Goal: Entertainment & Leisure: Consume media (video, audio)

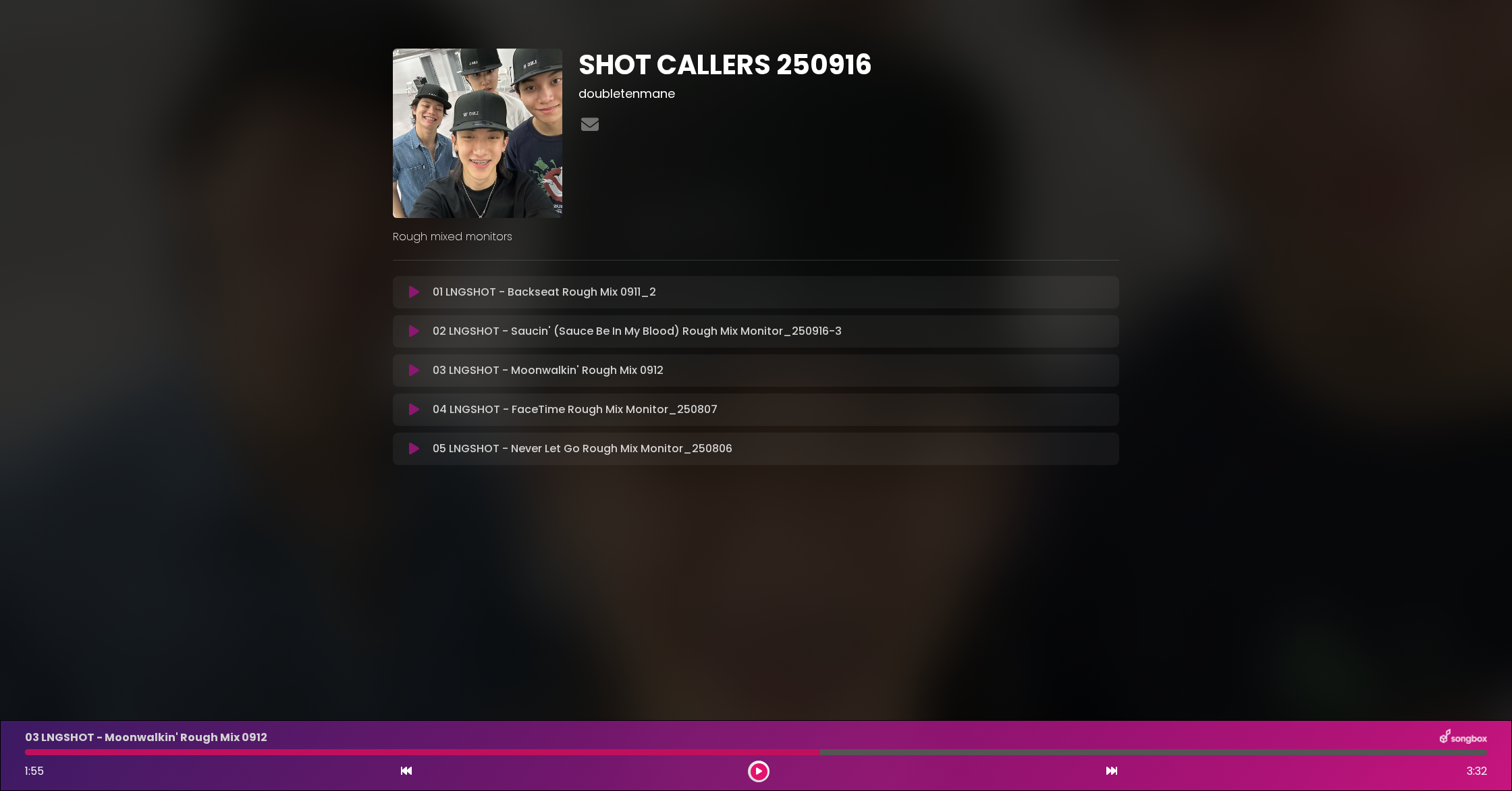
click at [419, 370] on button at bounding box center [414, 370] width 26 height 13
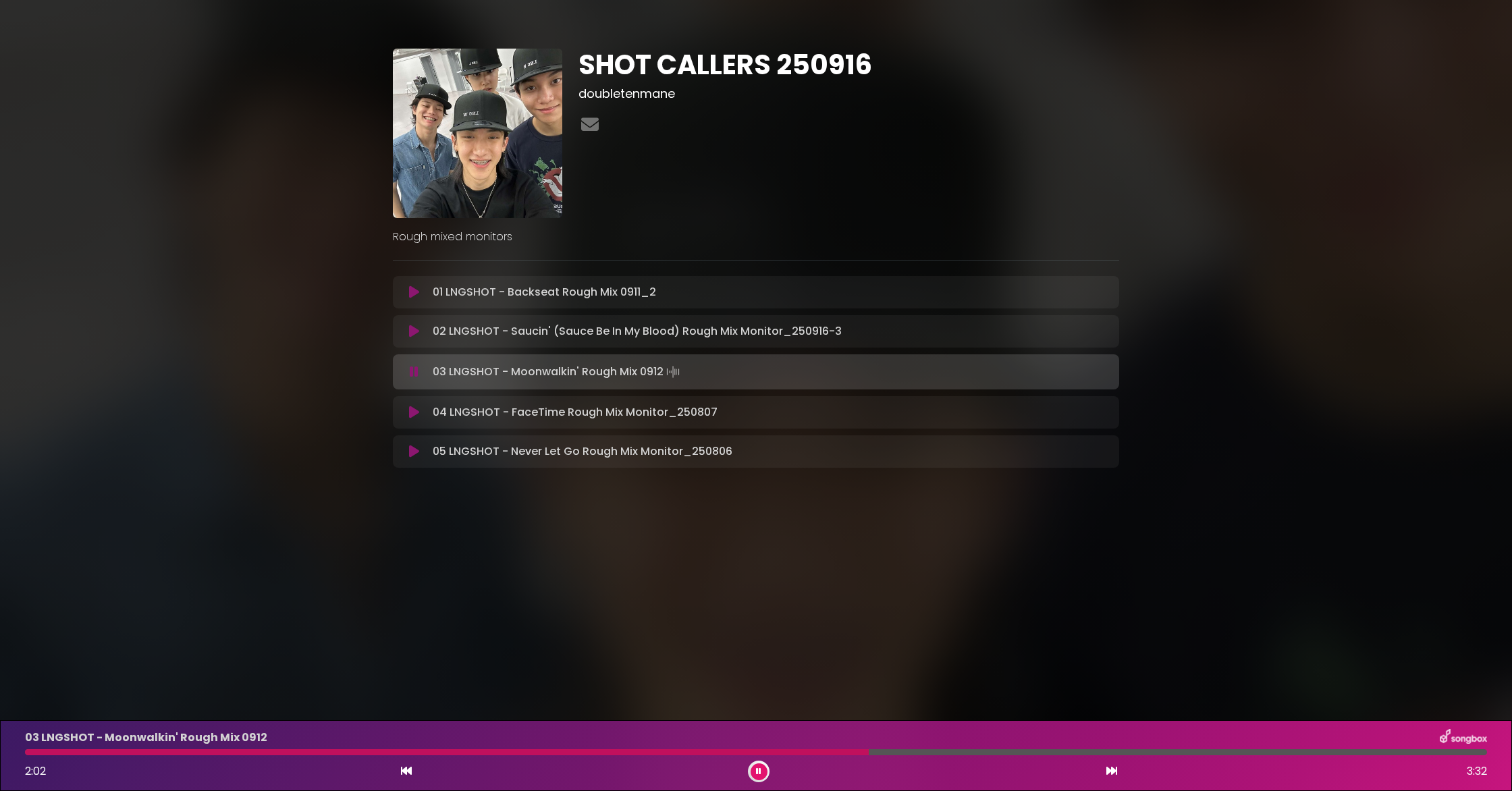
click at [401, 365] on button at bounding box center [414, 372] width 26 height 13
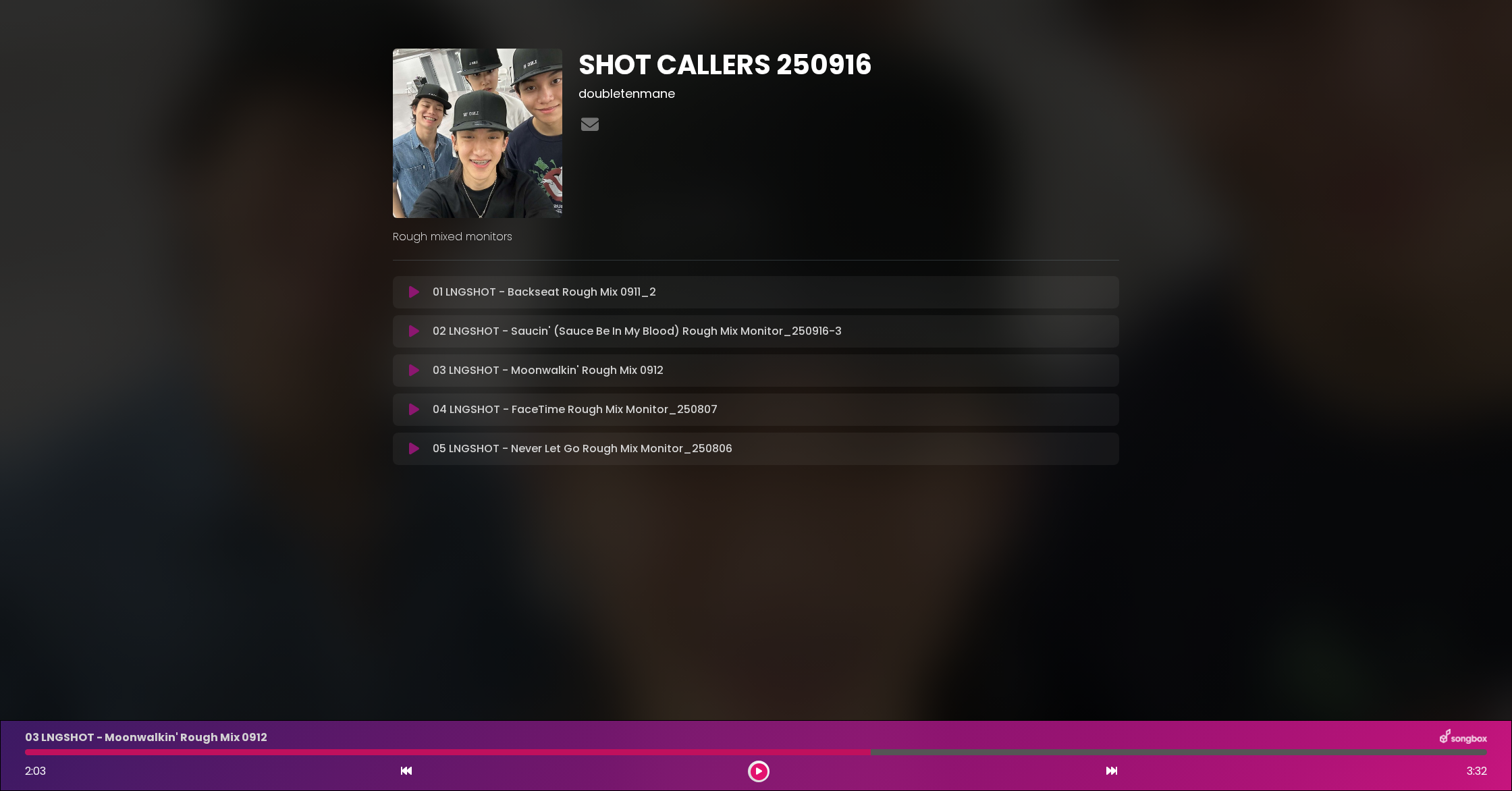
click at [39, 755] on div "03 LNGSHOT - Moonwalkin' Rough Mix 0912 2:03 3:32" at bounding box center [756, 755] width 1478 height 53
click at [39, 753] on div at bounding box center [447, 752] width 845 height 6
click at [17, 756] on div "03 LNGSHOT - Moonwalkin' Rough Mix 0912 2:03 3:32" at bounding box center [756, 755] width 1478 height 53
drag, startPoint x: 68, startPoint y: 750, endPoint x: 13, endPoint y: 758, distance: 55.6
click at [12, 759] on div "03 LNGSHOT - Moonwalkin' Rough Mix 0912 2:03 3:32" at bounding box center [756, 755] width 1512 height 71
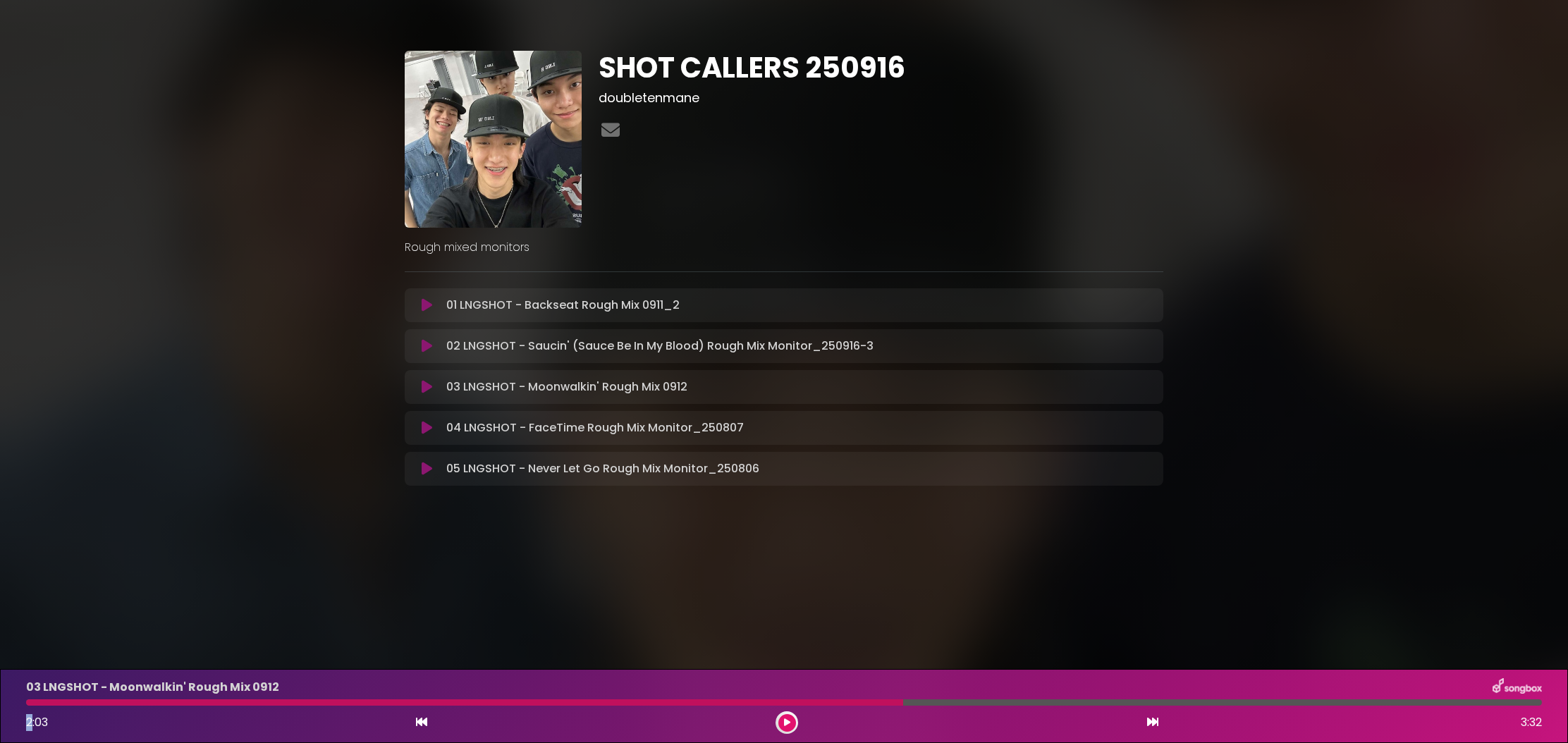
click at [422, 384] on icon at bounding box center [427, 387] width 11 height 14
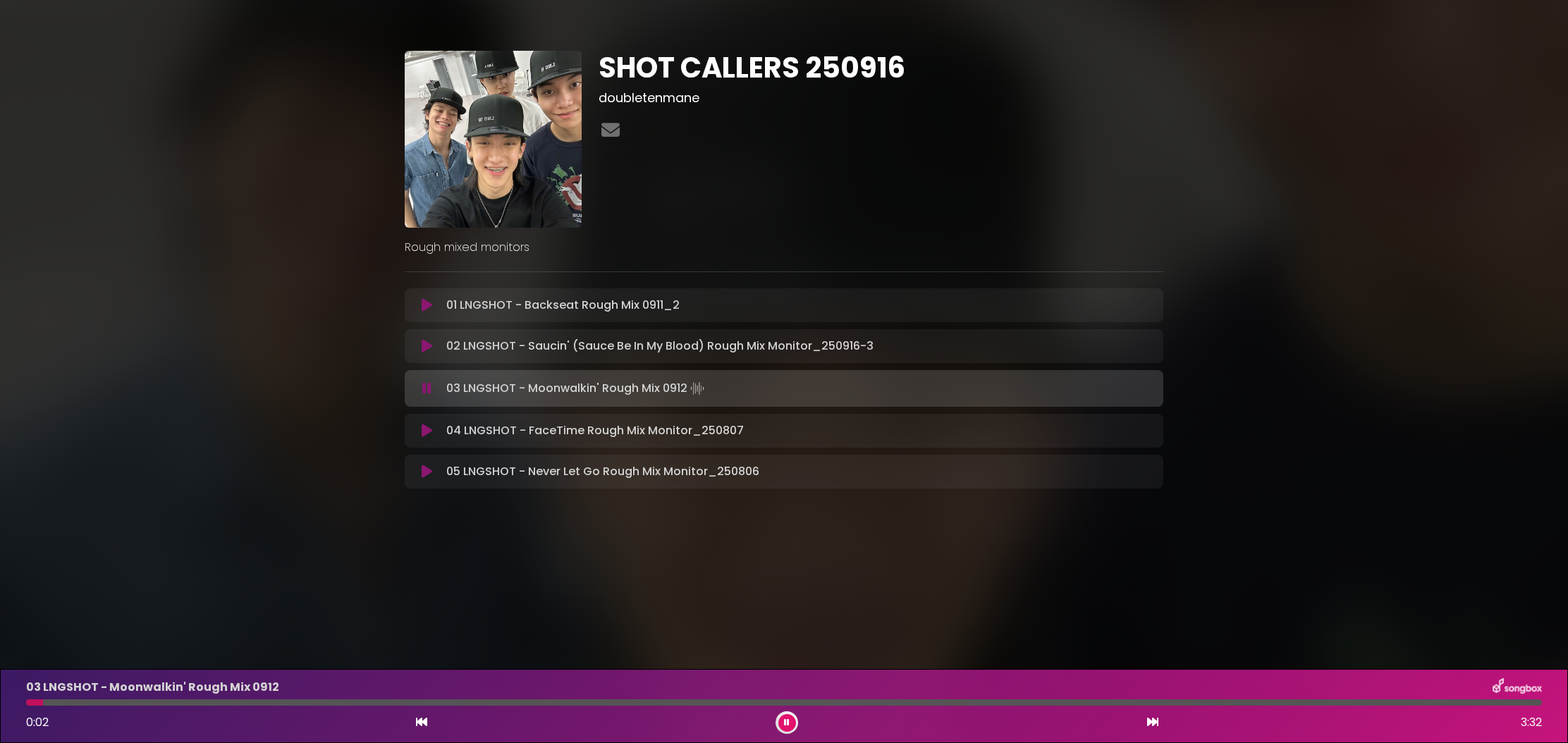
click at [429, 349] on icon at bounding box center [427, 346] width 11 height 14
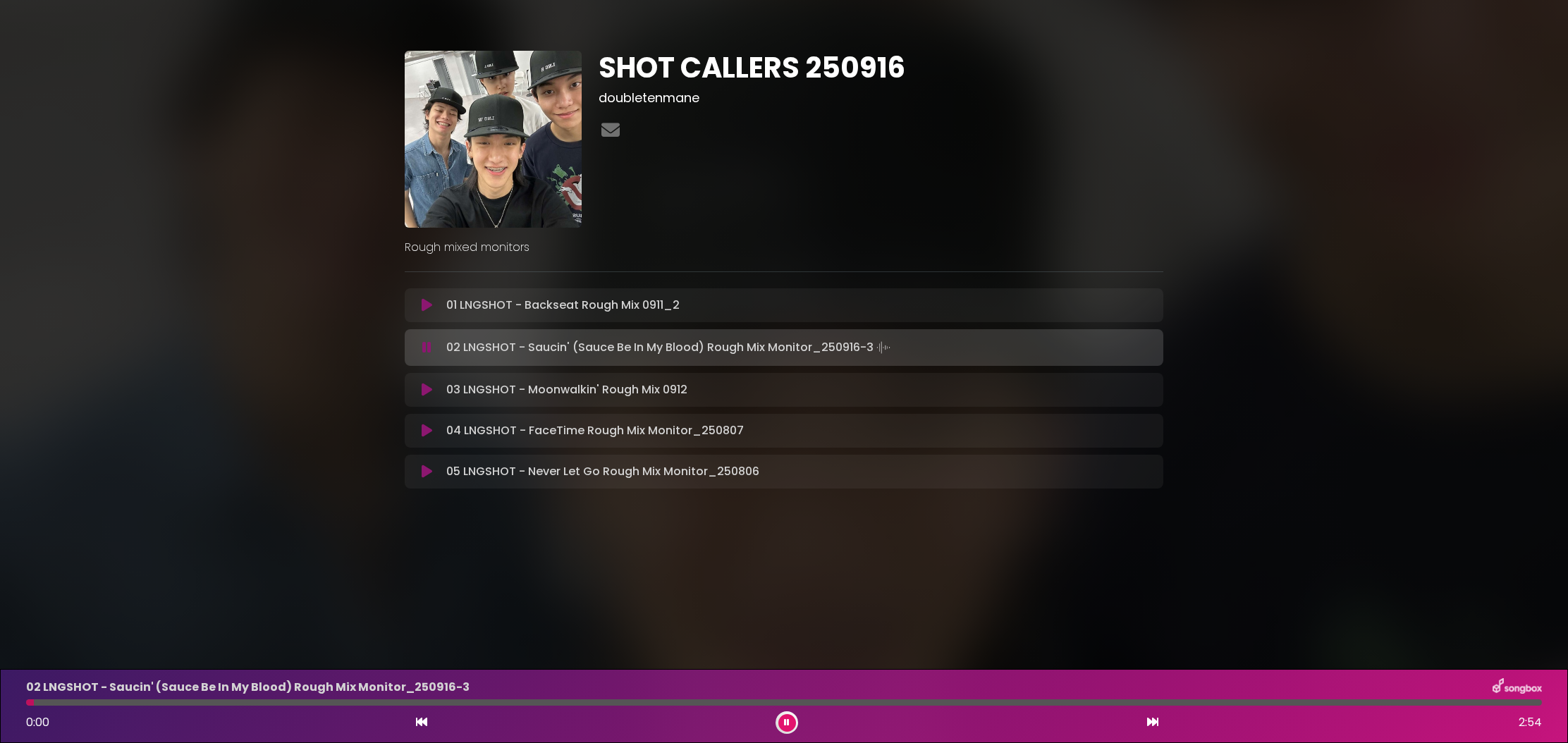
click at [1304, 701] on div at bounding box center [783, 702] width 1516 height 6
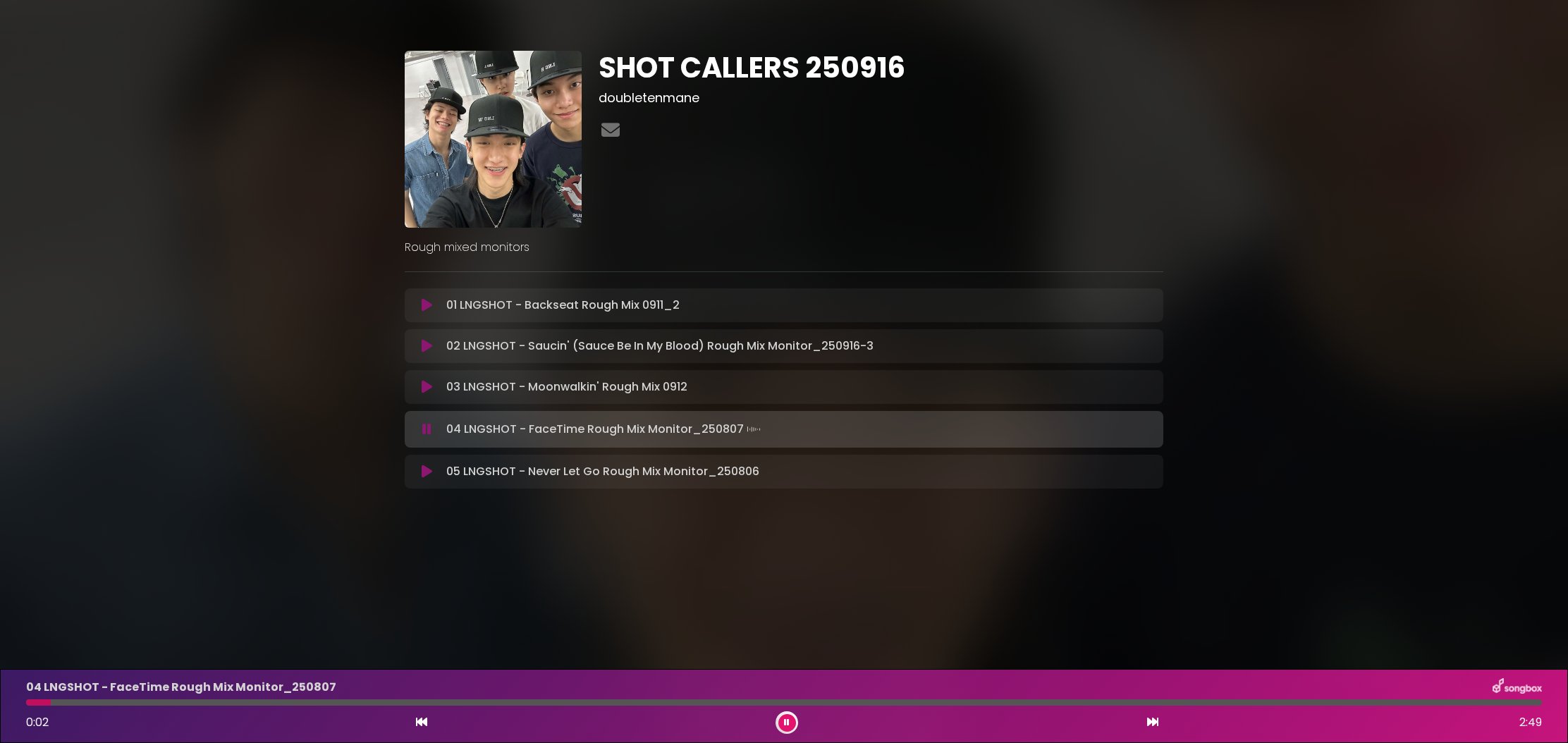
click at [796, 724] on div at bounding box center [786, 722] width 23 height 23
click at [794, 724] on button at bounding box center [787, 723] width 18 height 18
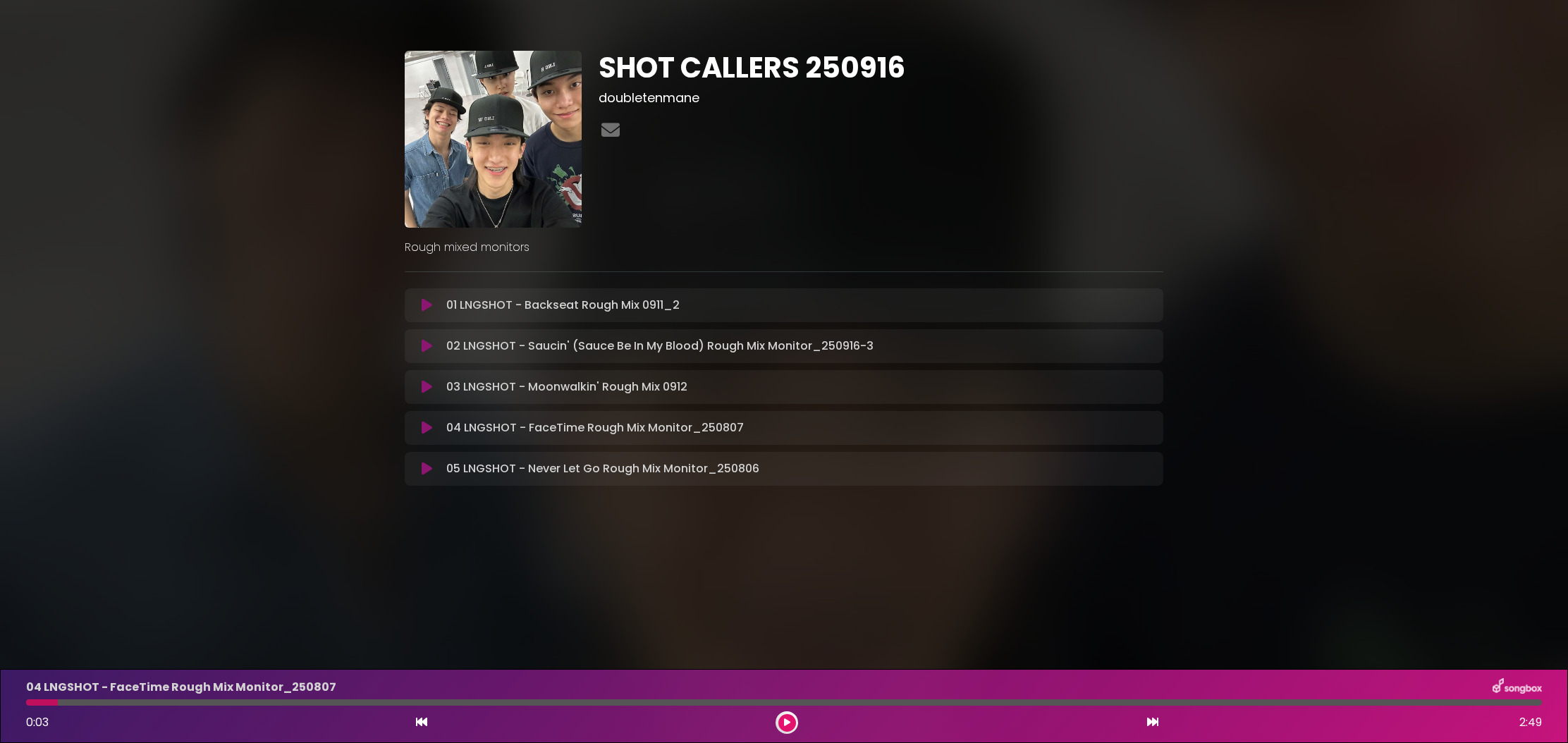
click at [794, 724] on button at bounding box center [787, 723] width 18 height 18
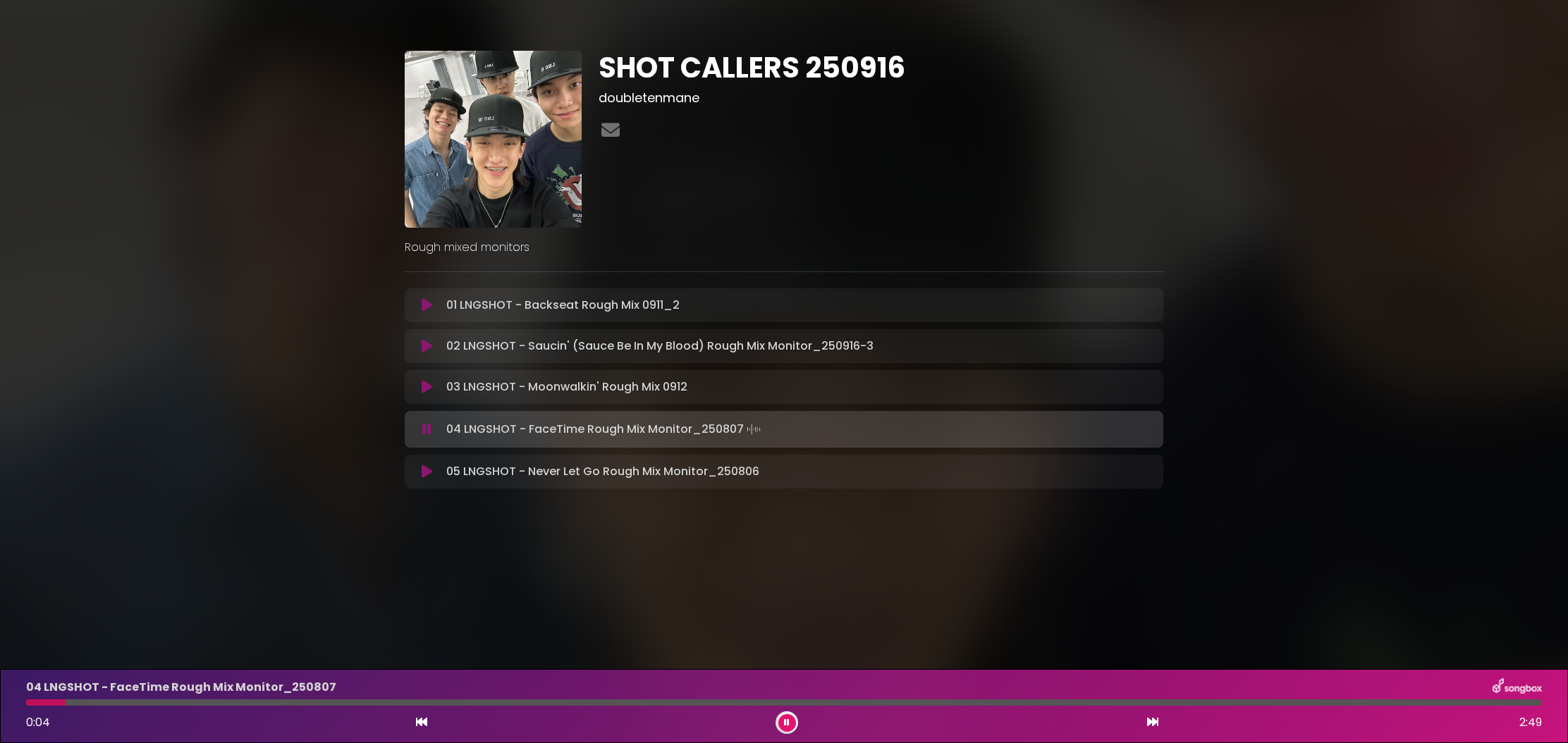
click at [640, 702] on div at bounding box center [783, 702] width 1516 height 6
click at [430, 392] on icon at bounding box center [427, 387] width 11 height 14
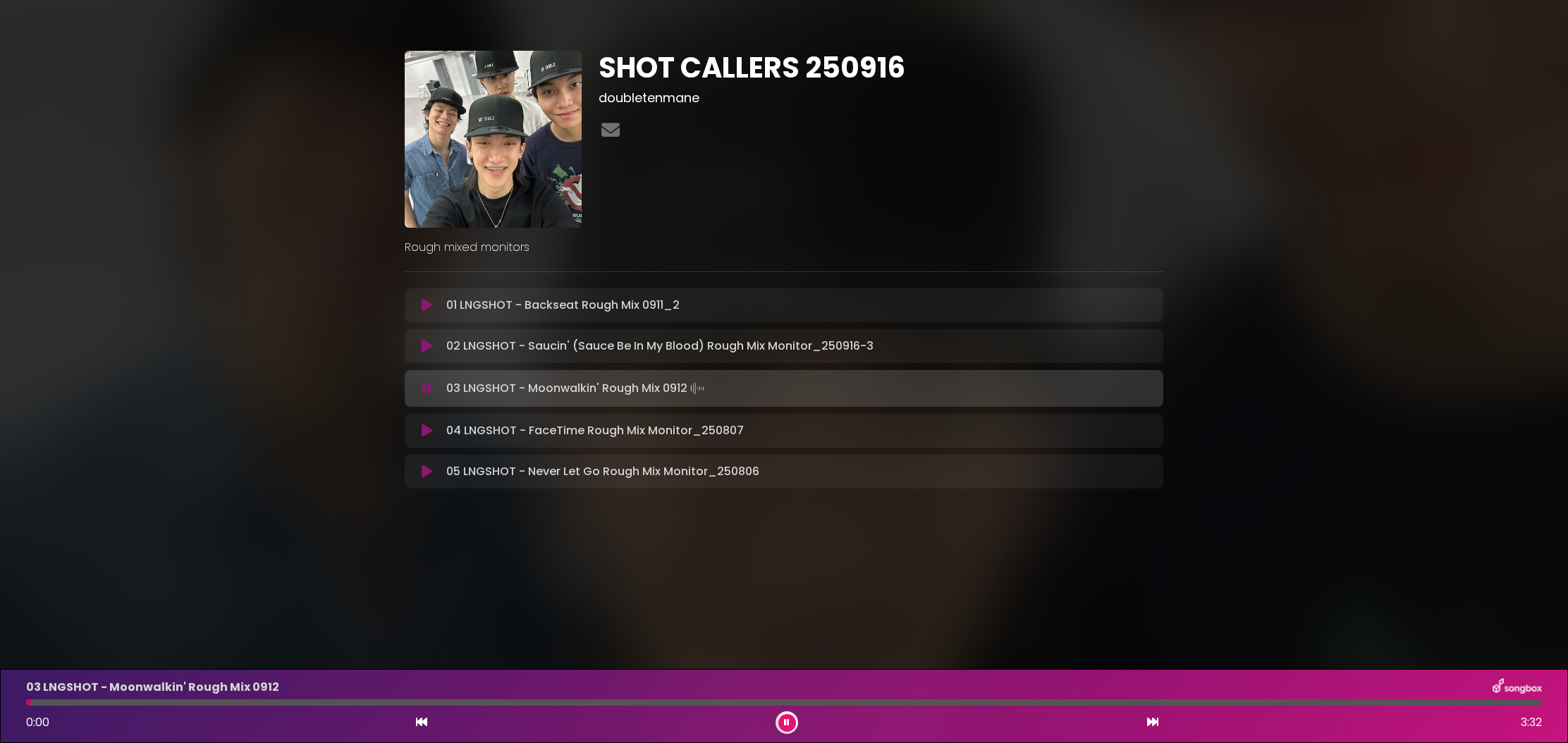
click at [638, 700] on div at bounding box center [783, 702] width 1516 height 6
click at [782, 724] on button at bounding box center [787, 723] width 18 height 18
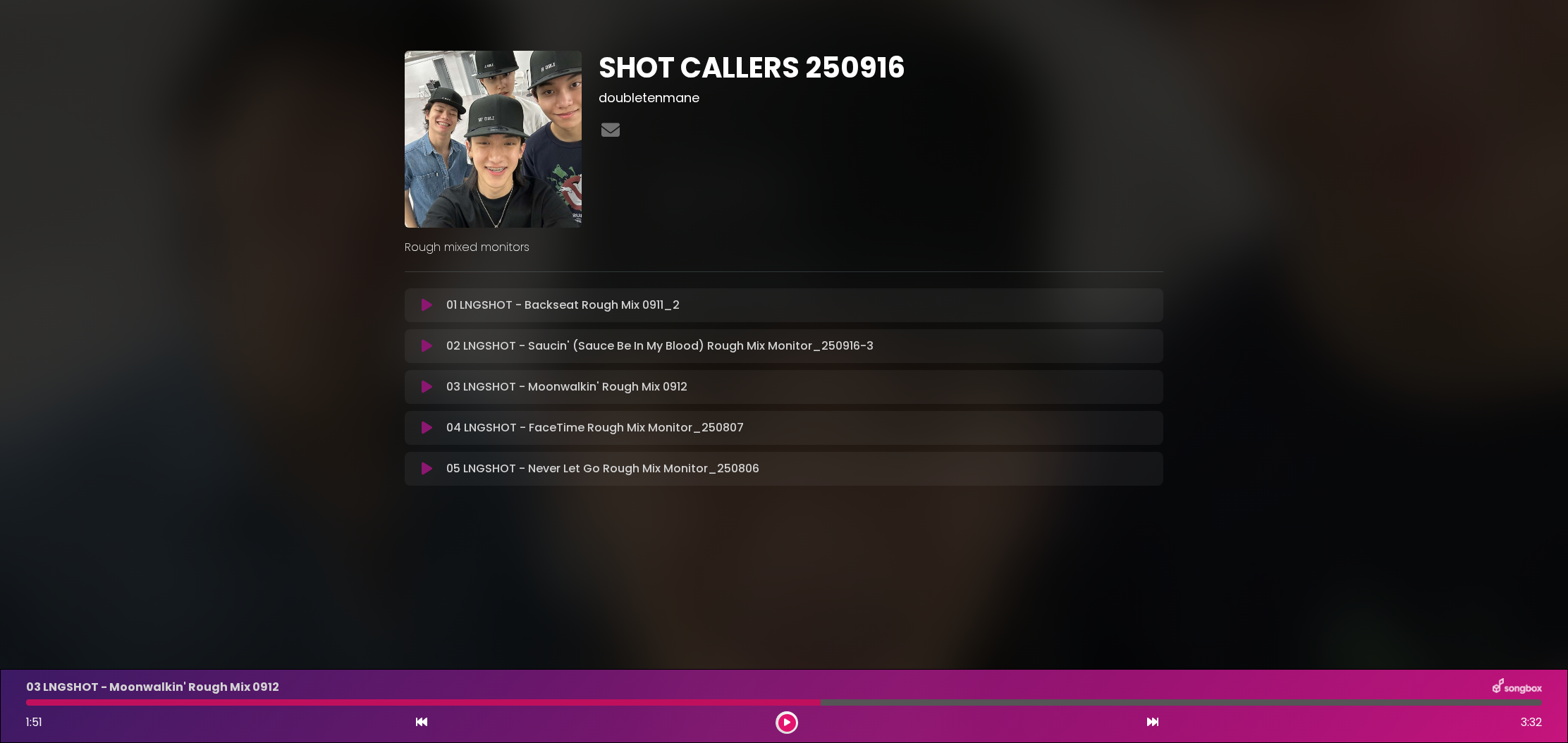
click at [707, 700] on div at bounding box center [423, 702] width 795 height 6
click at [697, 703] on div at bounding box center [423, 702] width 795 height 6
drag, startPoint x: 784, startPoint y: 726, endPoint x: 695, endPoint y: 716, distance: 89.6
click at [781, 727] on button at bounding box center [787, 723] width 18 height 18
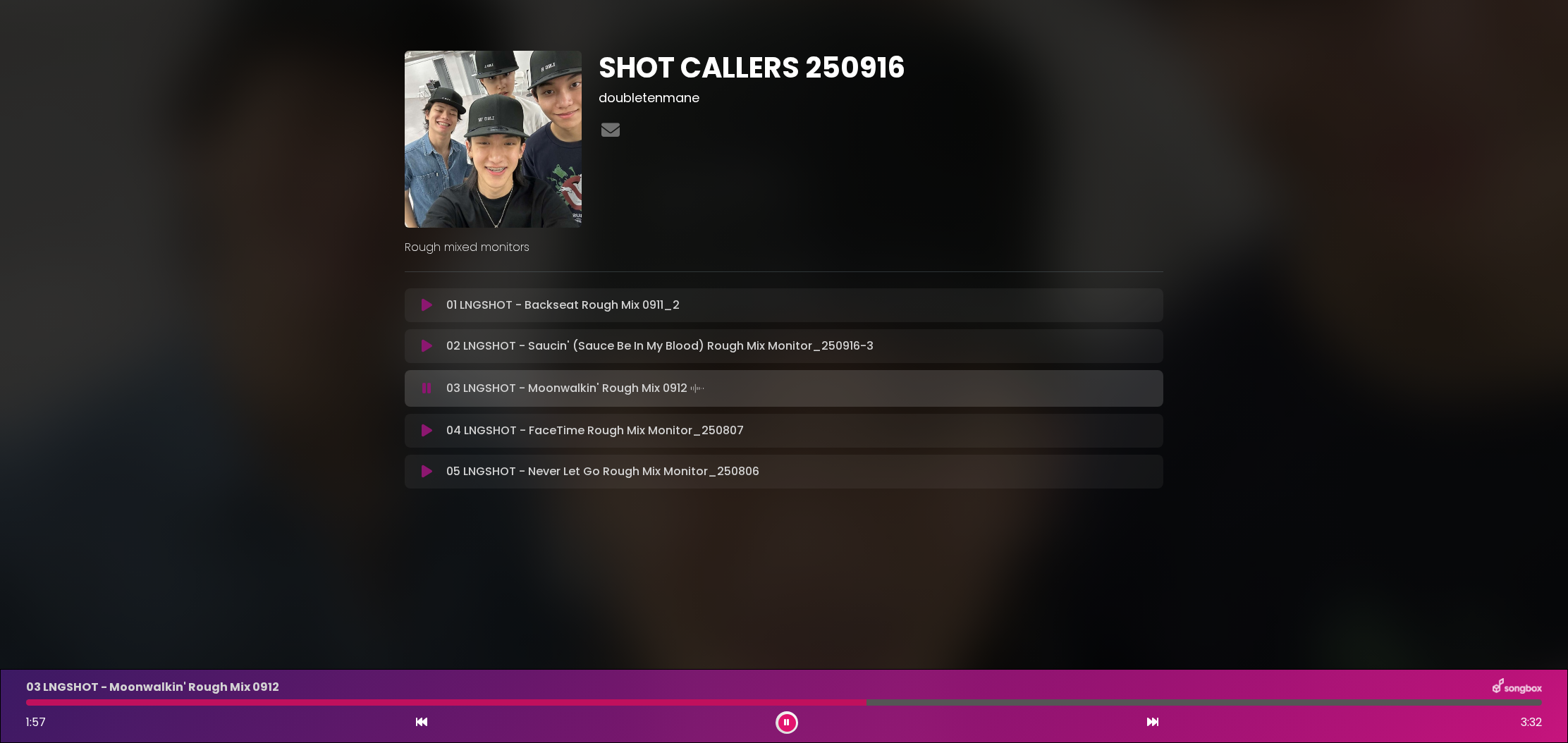
click at [779, 714] on button at bounding box center [787, 723] width 18 height 18
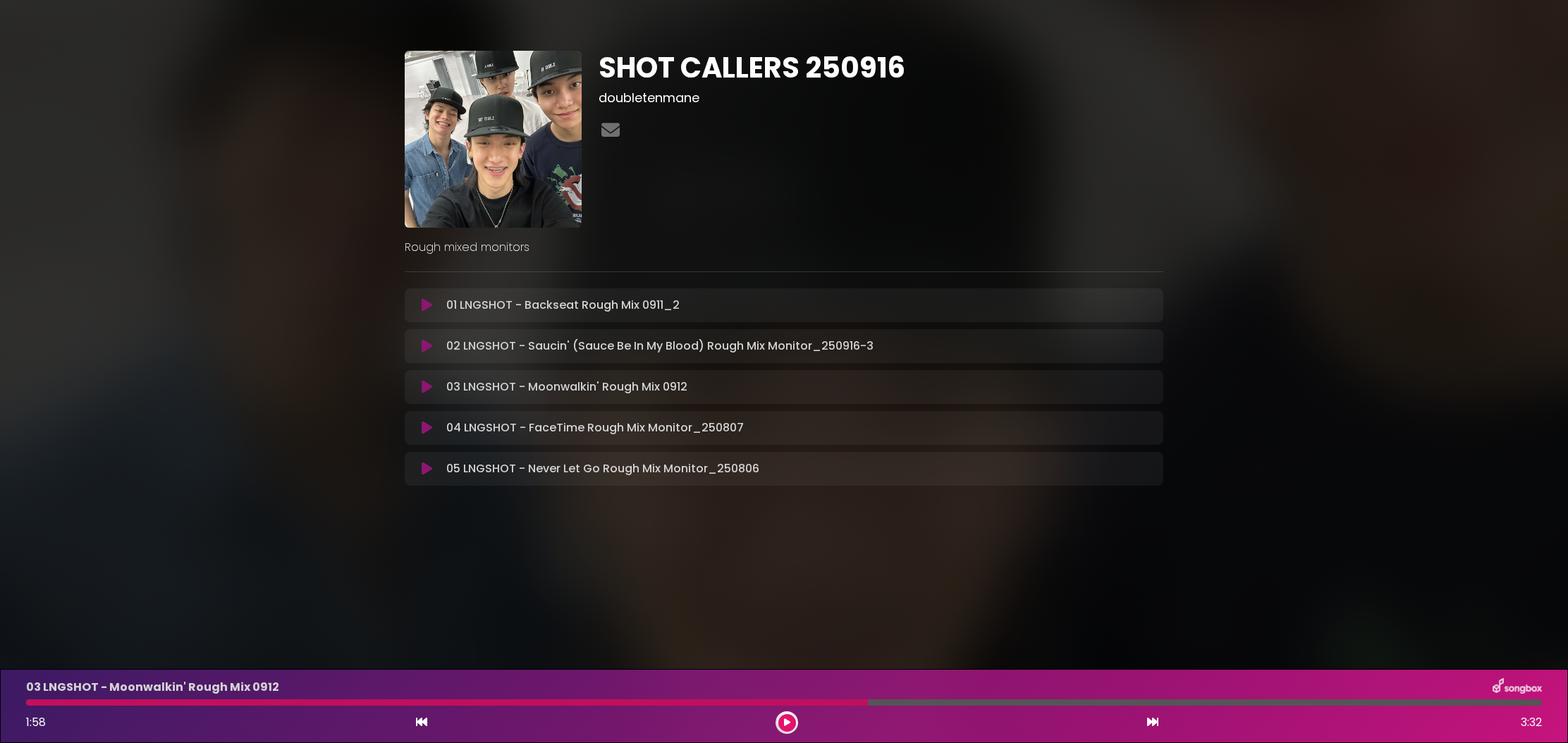
click at [678, 699] on div at bounding box center [446, 702] width 842 height 6
click at [675, 702] on div at bounding box center [446, 702] width 842 height 6
drag, startPoint x: 675, startPoint y: 702, endPoint x: 738, endPoint y: 716, distance: 64.5
click at [676, 702] on div at bounding box center [446, 702] width 842 height 6
drag, startPoint x: 785, startPoint y: 721, endPoint x: 773, endPoint y: 716, distance: 13.0
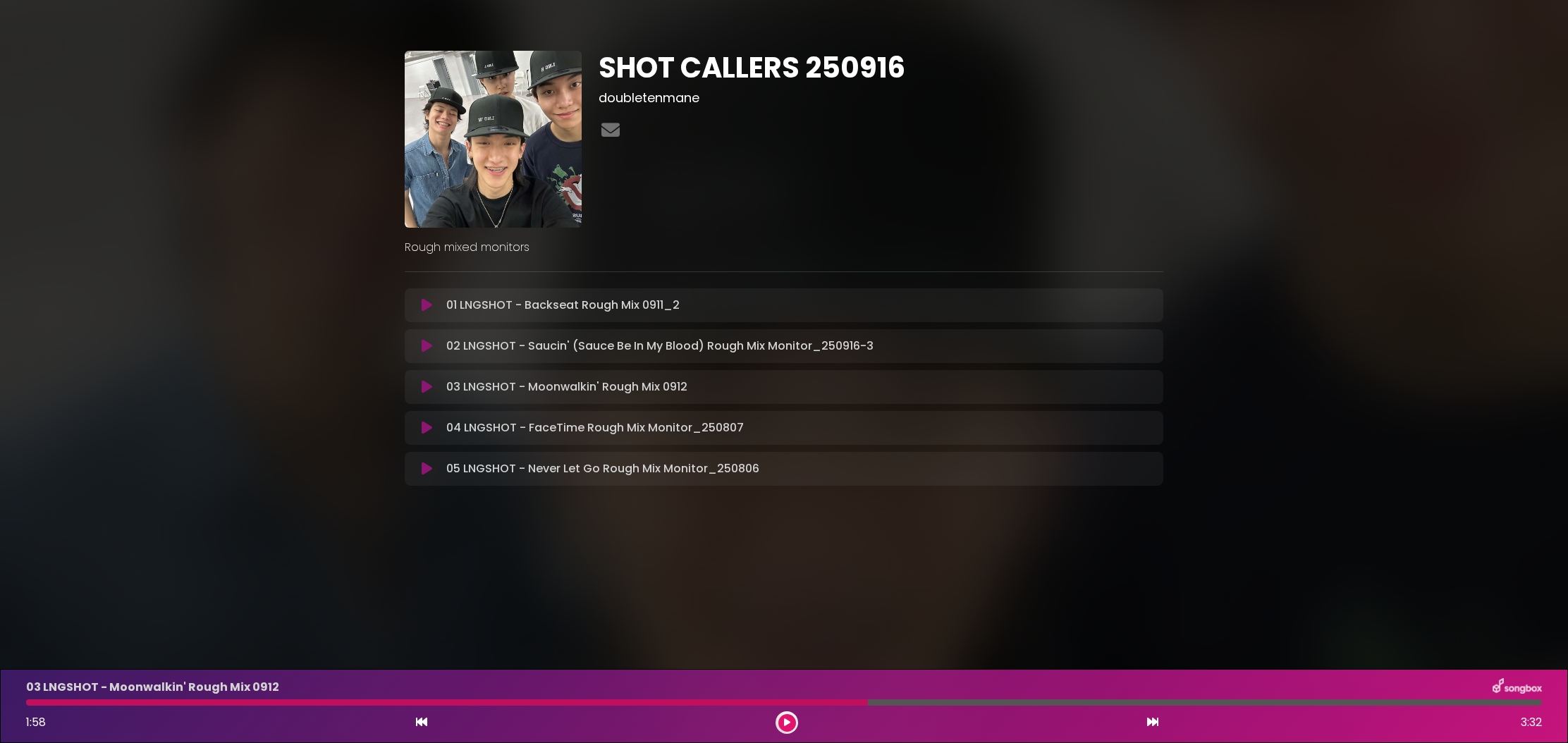
click at [784, 720] on icon at bounding box center [787, 722] width 6 height 9
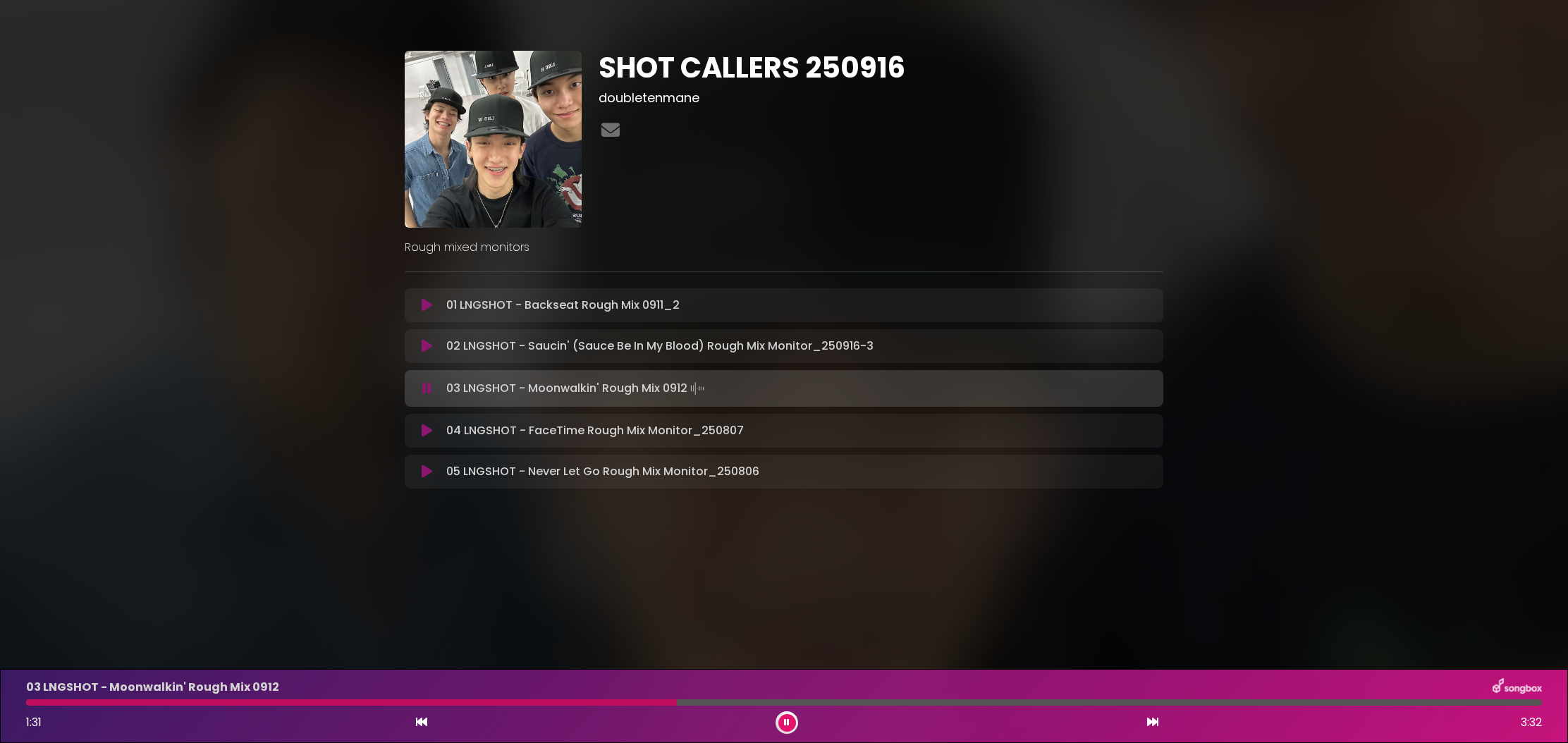
click at [659, 706] on div "03 LNGSHOT - Moonwalkin' Rough Mix 0912 1:31 3:32" at bounding box center [784, 705] width 1533 height 55
click at [643, 703] on div at bounding box center [354, 702] width 658 height 6
click at [711, 702] on div at bounding box center [783, 702] width 1516 height 6
click at [783, 727] on button at bounding box center [787, 723] width 18 height 18
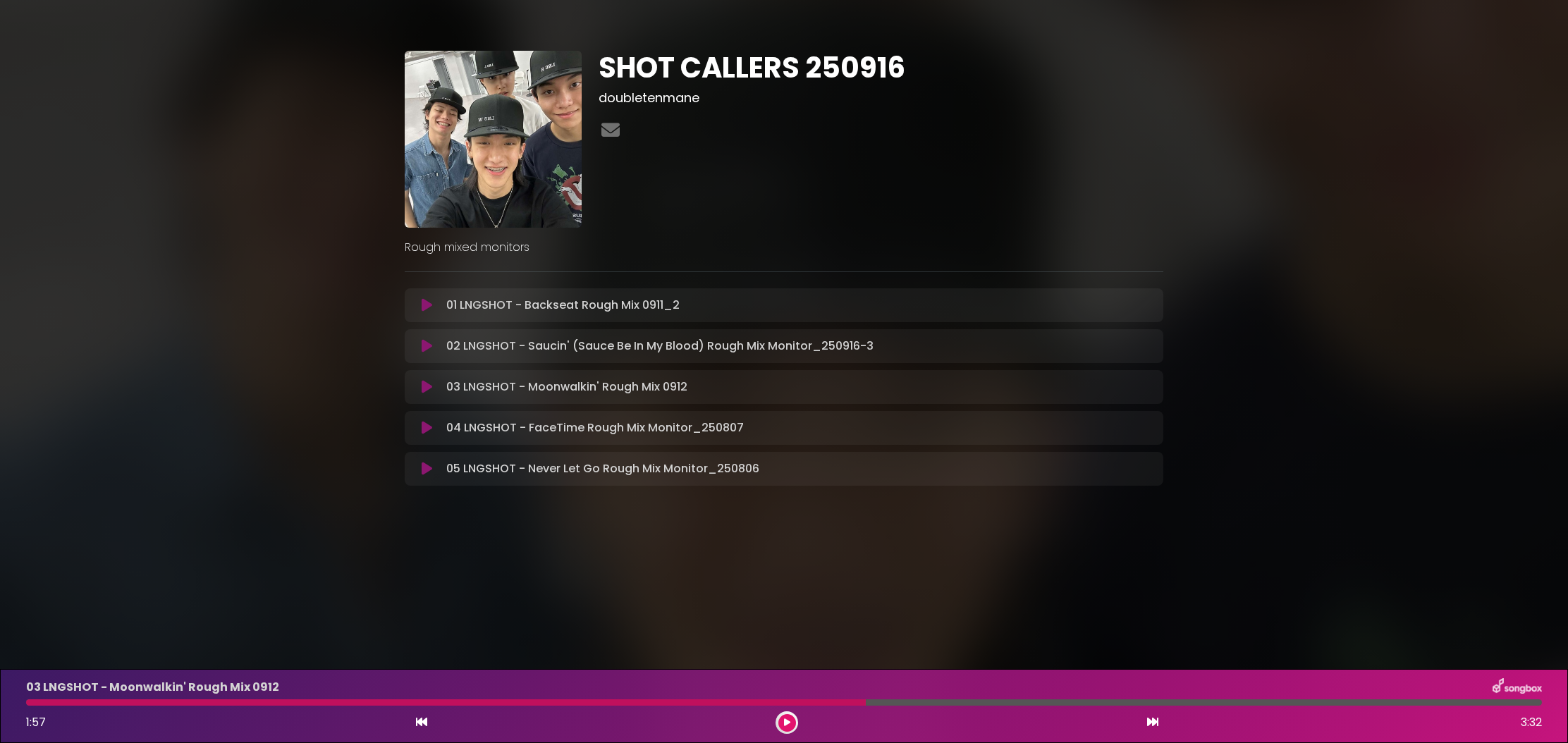
drag, startPoint x: 35, startPoint y: 699, endPoint x: 12, endPoint y: 700, distance: 23.0
click at [12, 700] on div "03 LNGSHOT - Moonwalkin' Rough Mix 0912 1:57 3:32" at bounding box center [784, 706] width 1568 height 74
click at [430, 340] on icon at bounding box center [427, 346] width 11 height 14
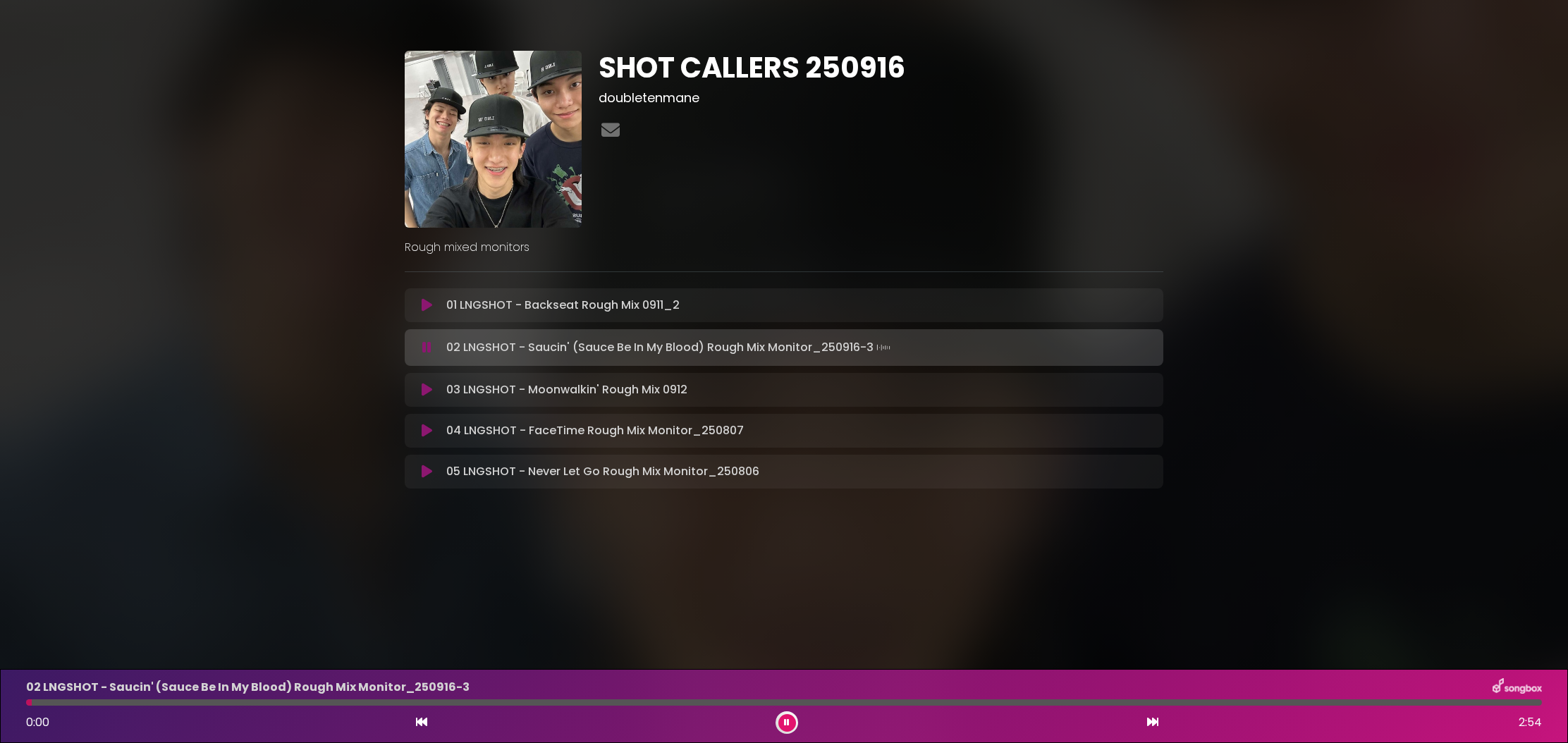
click at [1500, 700] on div at bounding box center [783, 702] width 1516 height 6
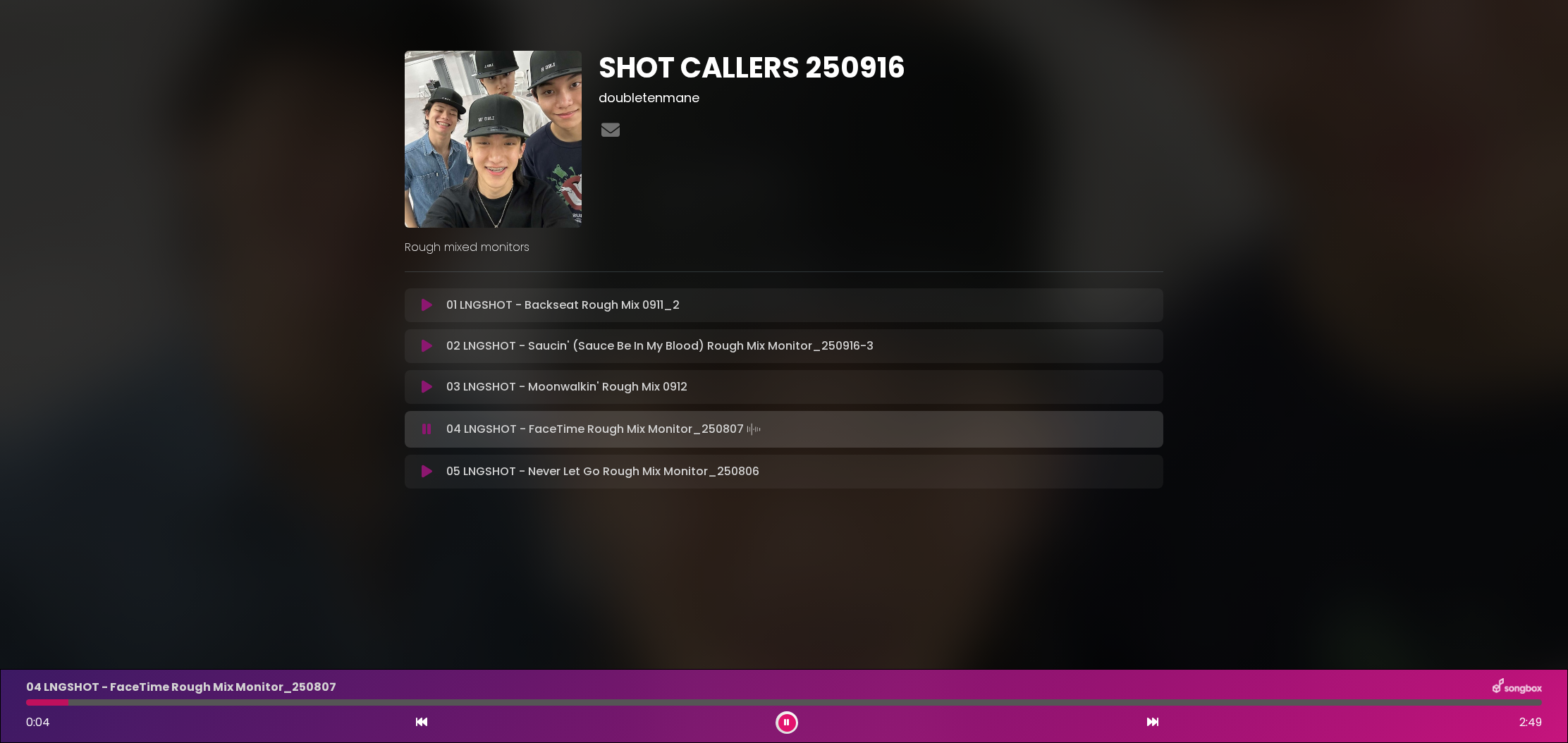
click at [786, 725] on icon at bounding box center [786, 722] width 5 height 9
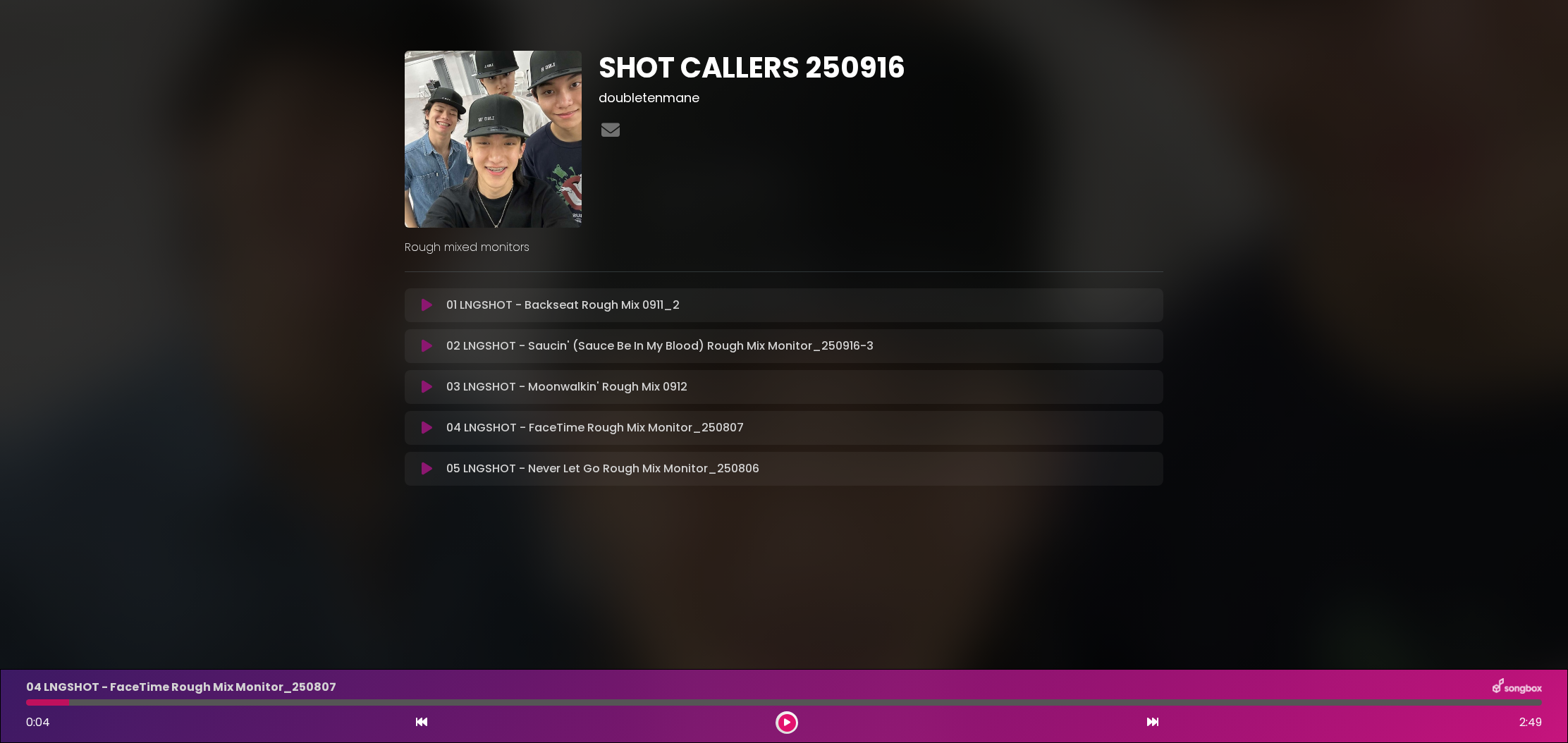
click at [788, 720] on icon at bounding box center [787, 722] width 6 height 9
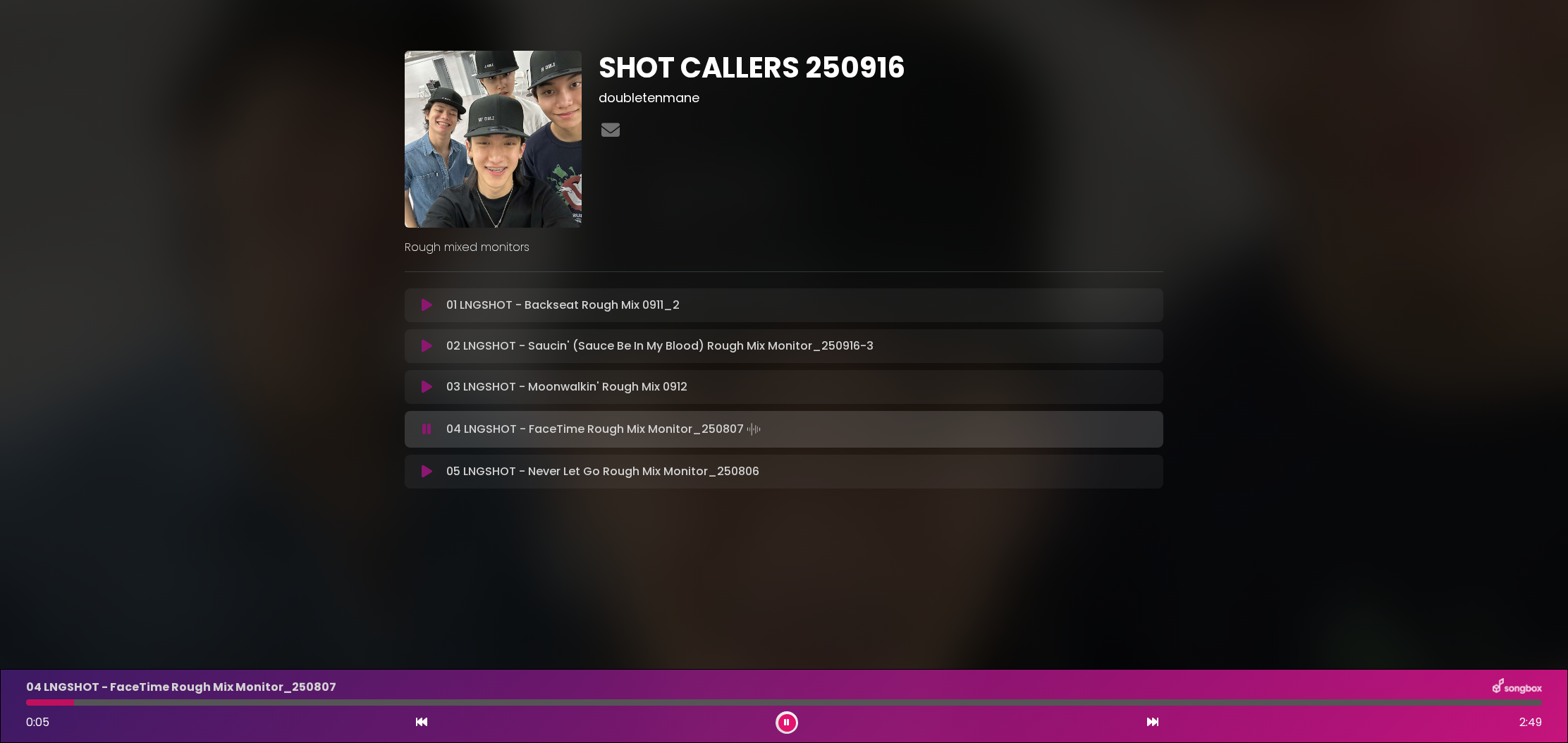
drag, startPoint x: 594, startPoint y: 695, endPoint x: 555, endPoint y: 699, distance: 39.2
click at [594, 695] on div "04 LNGSHOT - FaceTime Rough Mix Monitor_250807" at bounding box center [784, 686] width 1533 height 18
click at [790, 720] on button at bounding box center [787, 723] width 18 height 18
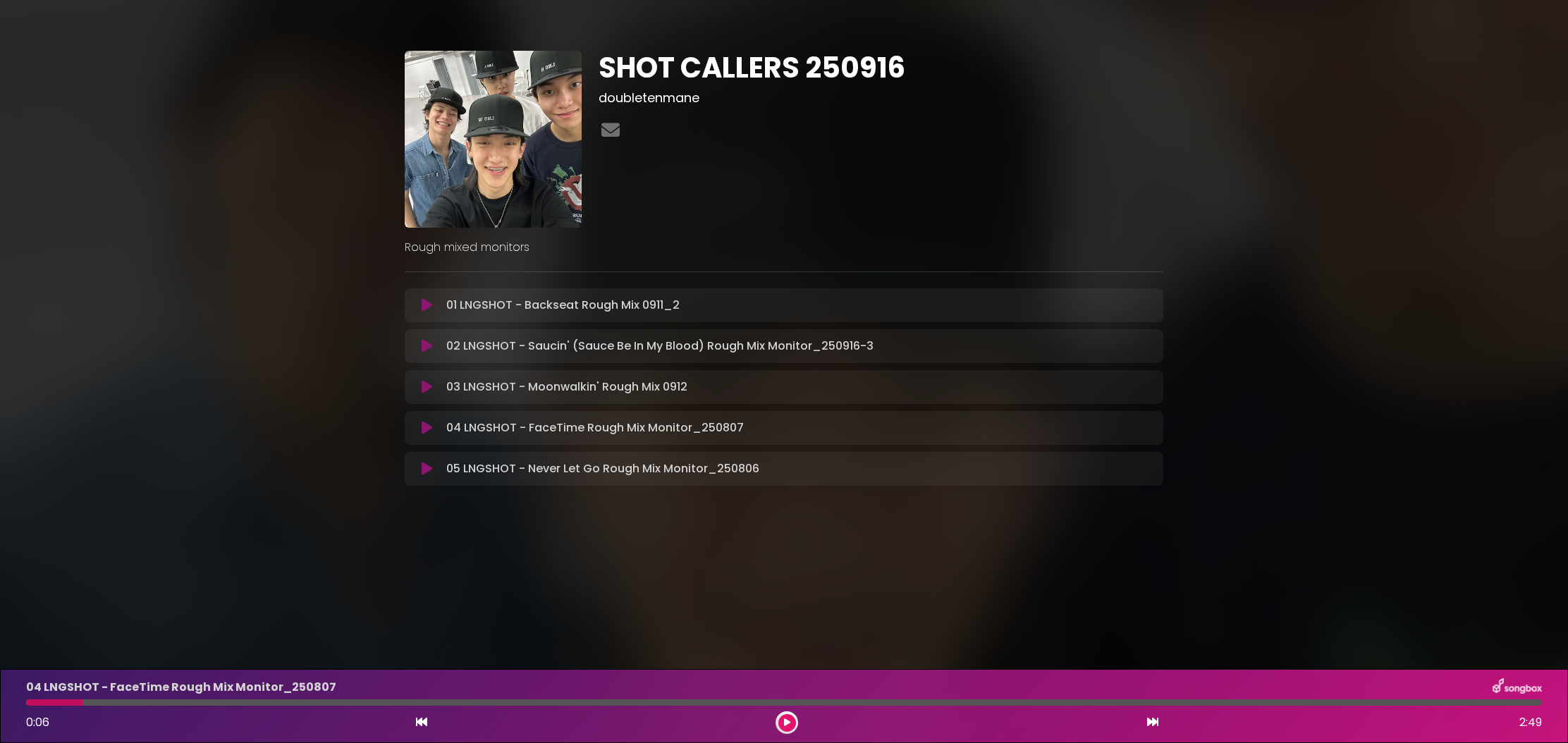
click at [424, 382] on button at bounding box center [427, 387] width 27 height 14
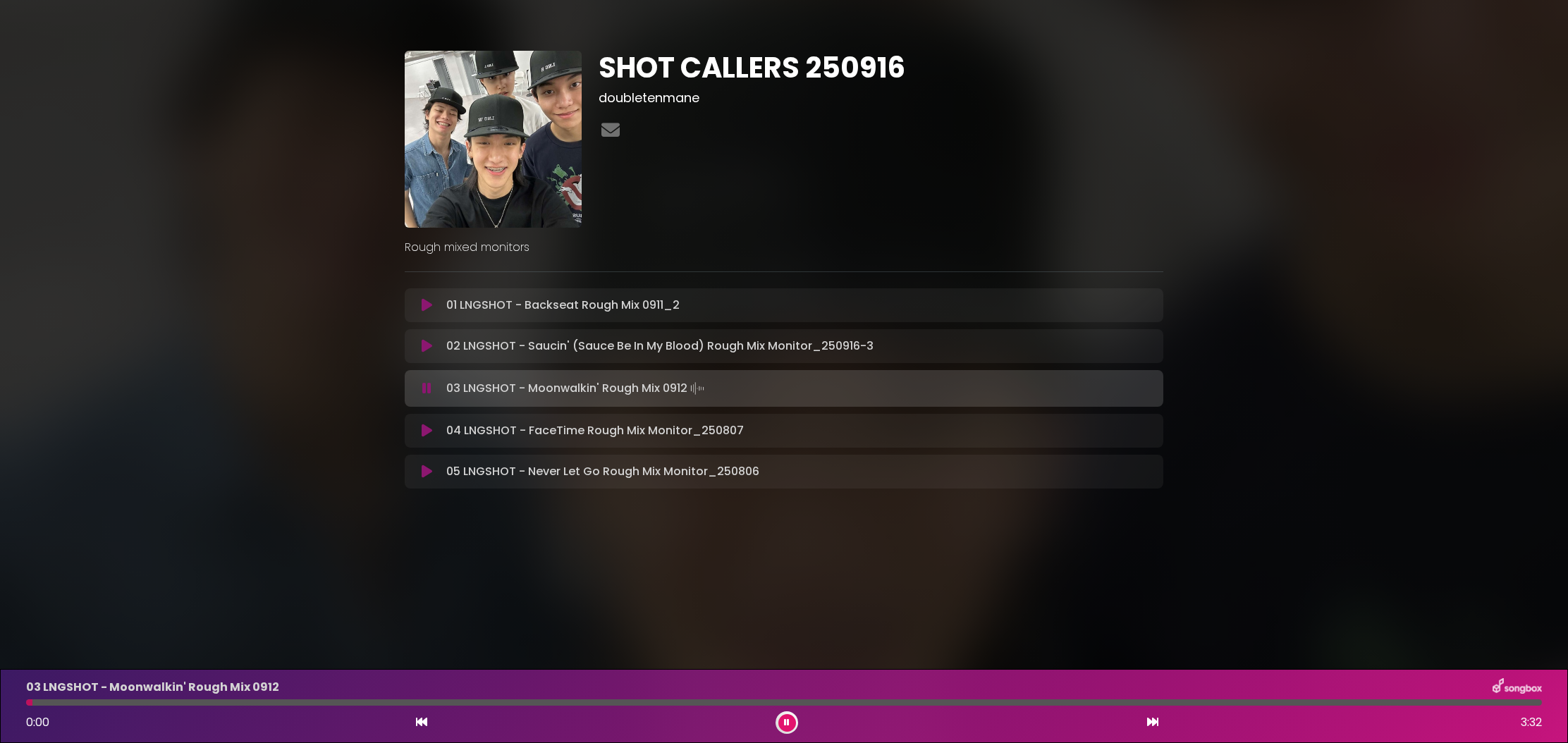
click at [376, 701] on div at bounding box center [783, 702] width 1516 height 6
click at [339, 700] on div at bounding box center [203, 702] width 355 height 6
drag, startPoint x: 325, startPoint y: 697, endPoint x: 336, endPoint y: 695, distance: 11.2
click at [325, 706] on div "03 LNGSHOT - Moonwalkin' Rough Mix 0912 0:45 3:32" at bounding box center [784, 705] width 1533 height 55
drag, startPoint x: 314, startPoint y: 699, endPoint x: 327, endPoint y: 699, distance: 13.0
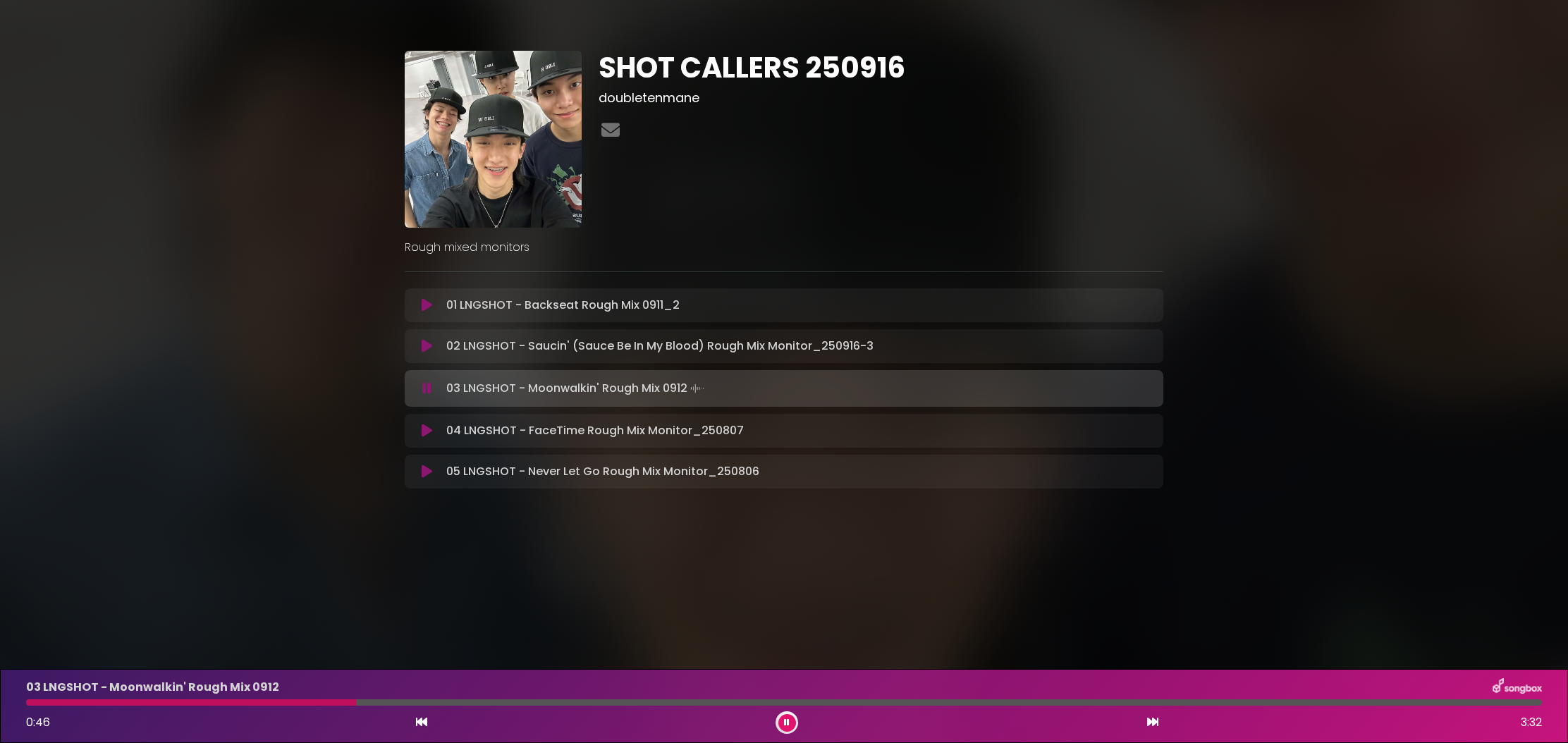
click at [317, 699] on div at bounding box center [191, 702] width 331 height 6
click at [790, 719] on button at bounding box center [787, 723] width 18 height 18
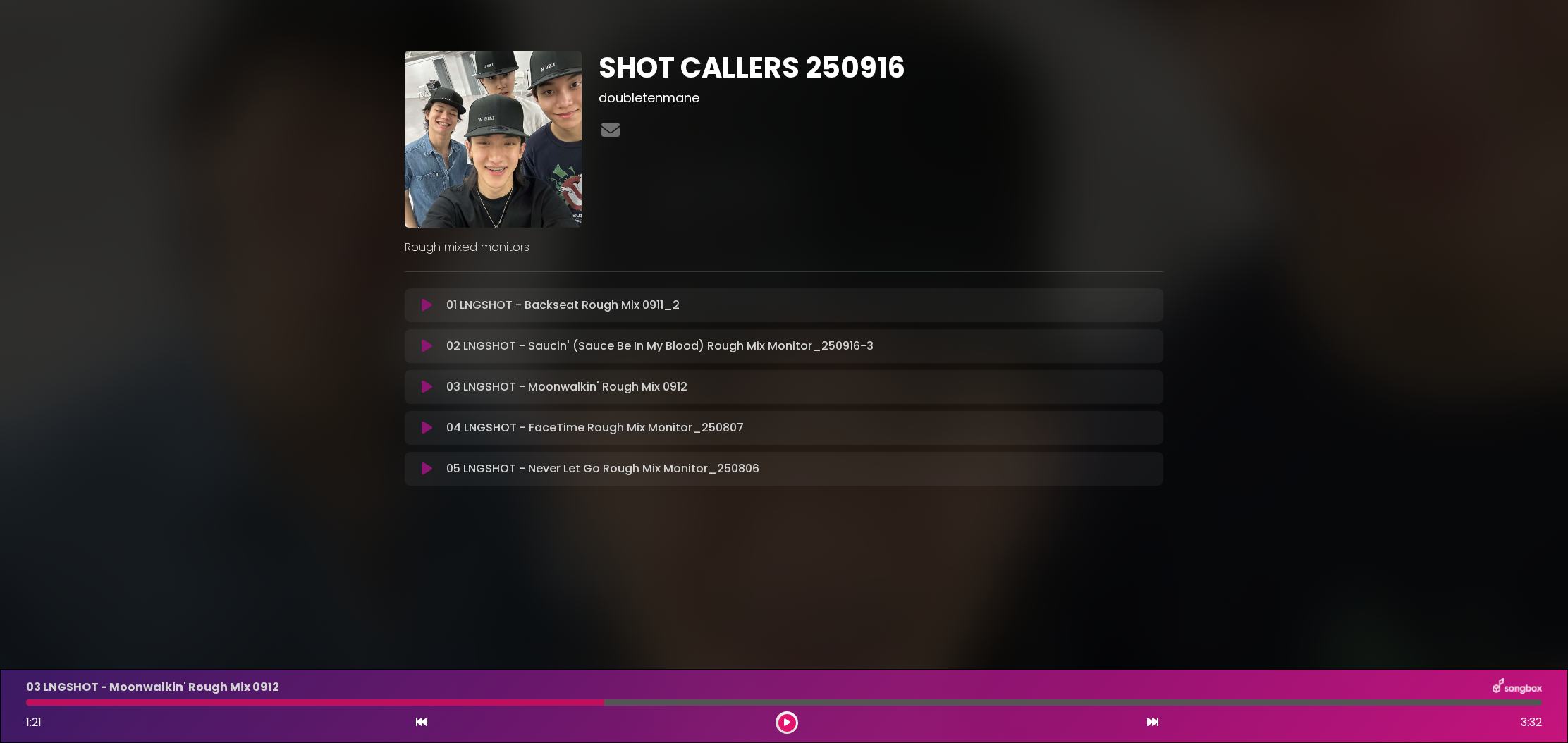
click at [439, 698] on div "03 LNGSHOT - Moonwalkin' Rough Mix 0912 1:21 3:32" at bounding box center [784, 705] width 1533 height 55
click at [439, 699] on div at bounding box center [314, 702] width 578 height 6
click at [441, 700] on div at bounding box center [314, 702] width 578 height 6
drag, startPoint x: 781, startPoint y: 721, endPoint x: 736, endPoint y: 716, distance: 45.3
click at [779, 720] on button at bounding box center [787, 723] width 18 height 18
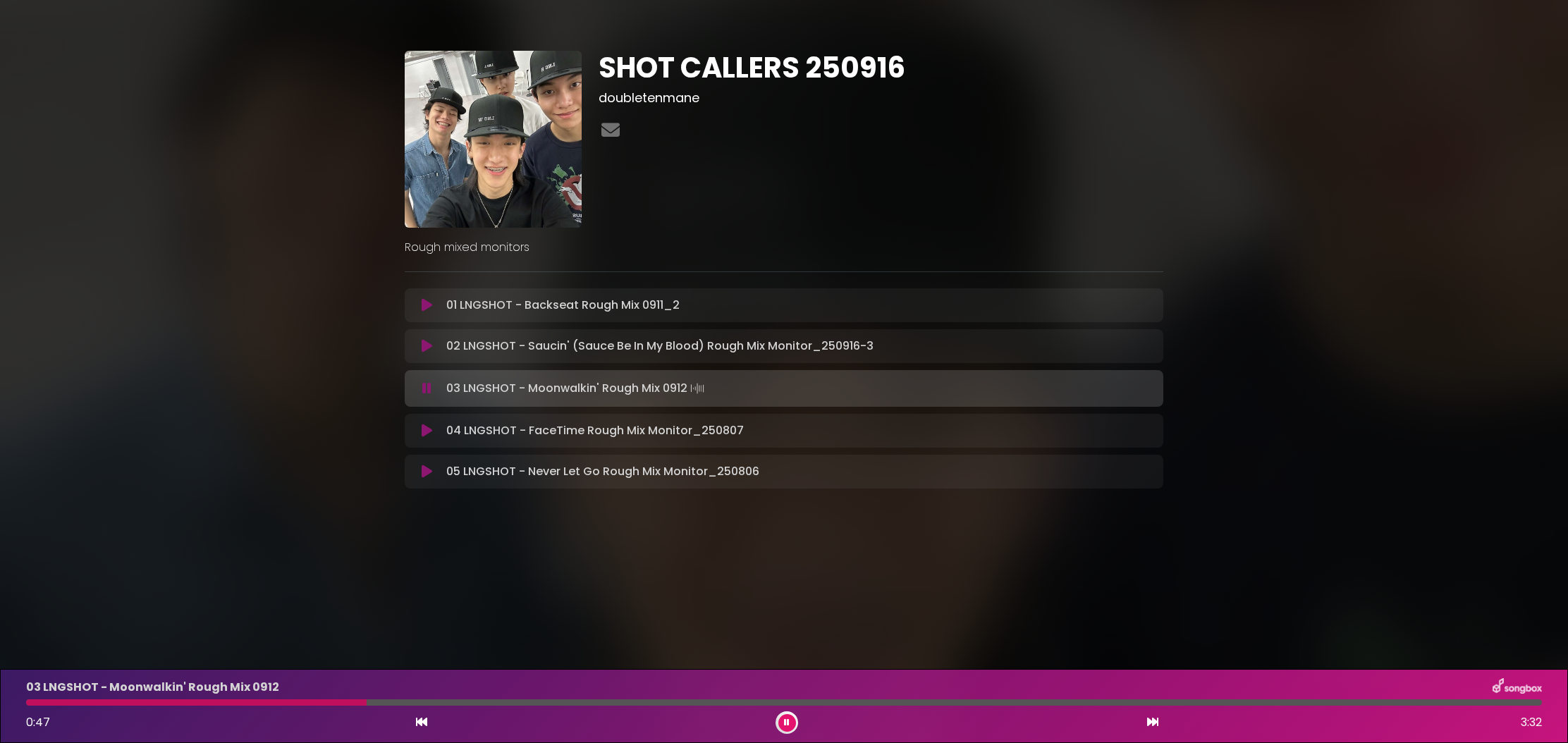
click at [367, 702] on div at bounding box center [196, 702] width 341 height 6
click at [335, 702] on div at bounding box center [180, 702] width 310 height 6
click at [307, 701] on div at bounding box center [184, 702] width 318 height 6
click at [784, 718] on icon at bounding box center [786, 722] width 5 height 9
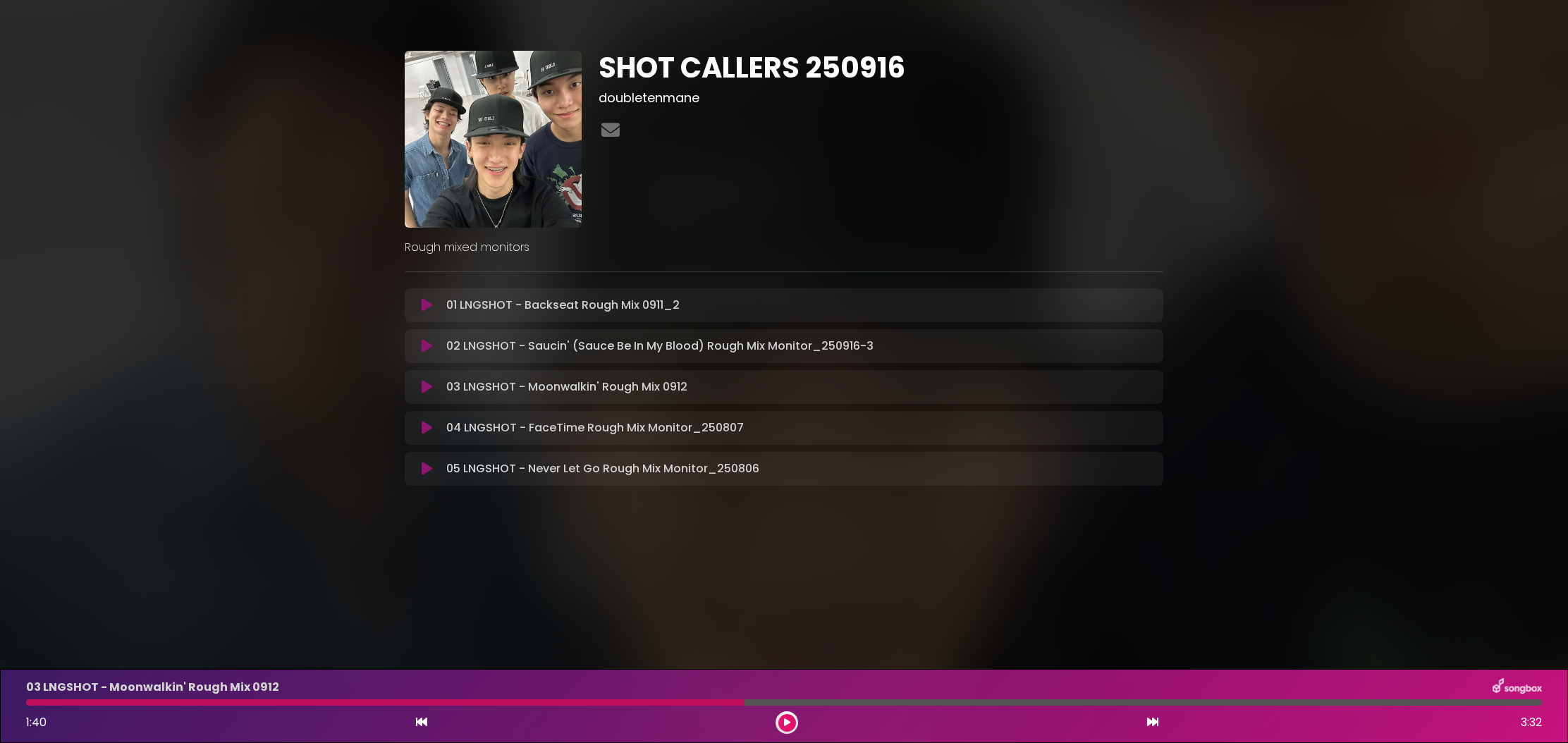
click at [427, 349] on icon at bounding box center [427, 346] width 11 height 14
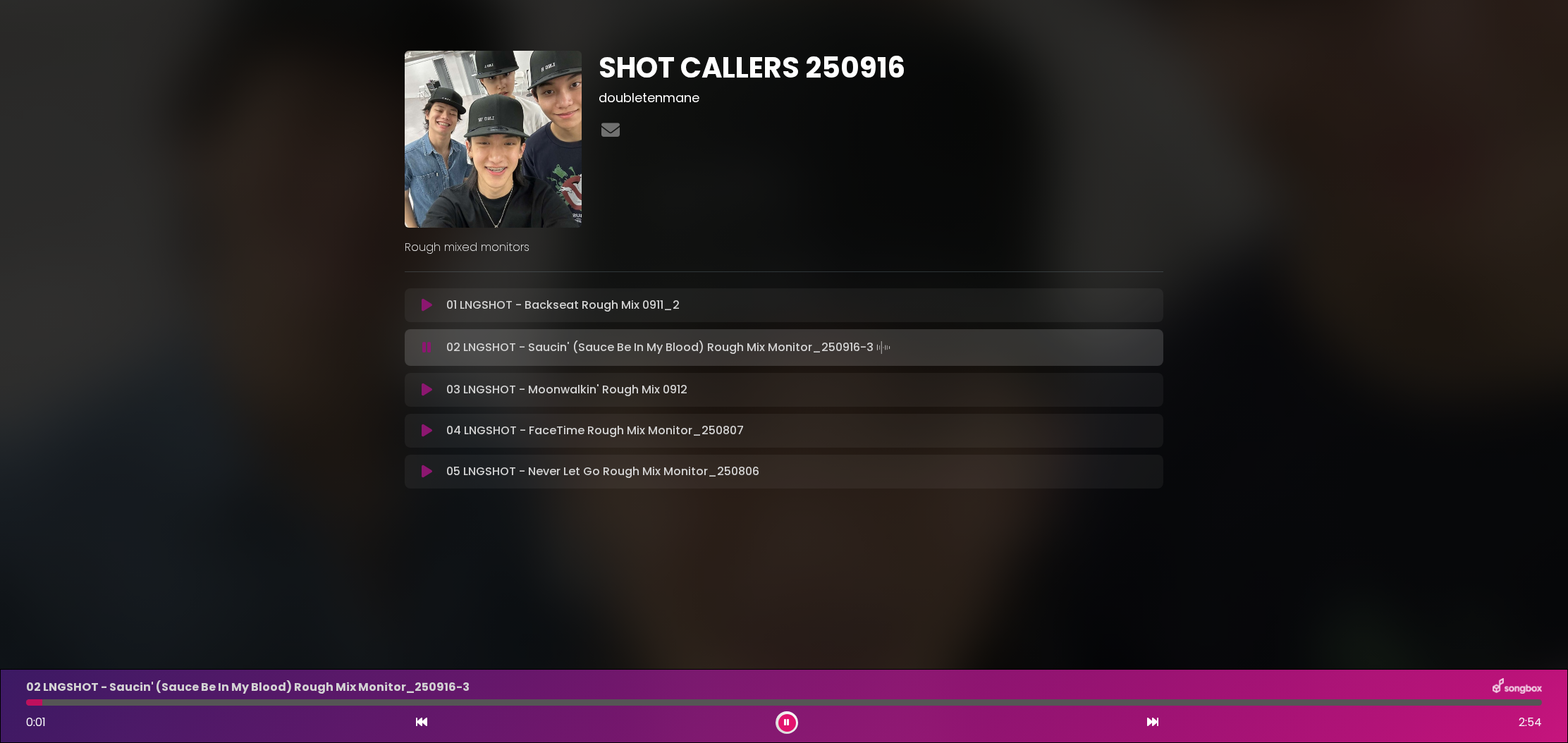
click at [793, 723] on button at bounding box center [787, 723] width 18 height 18
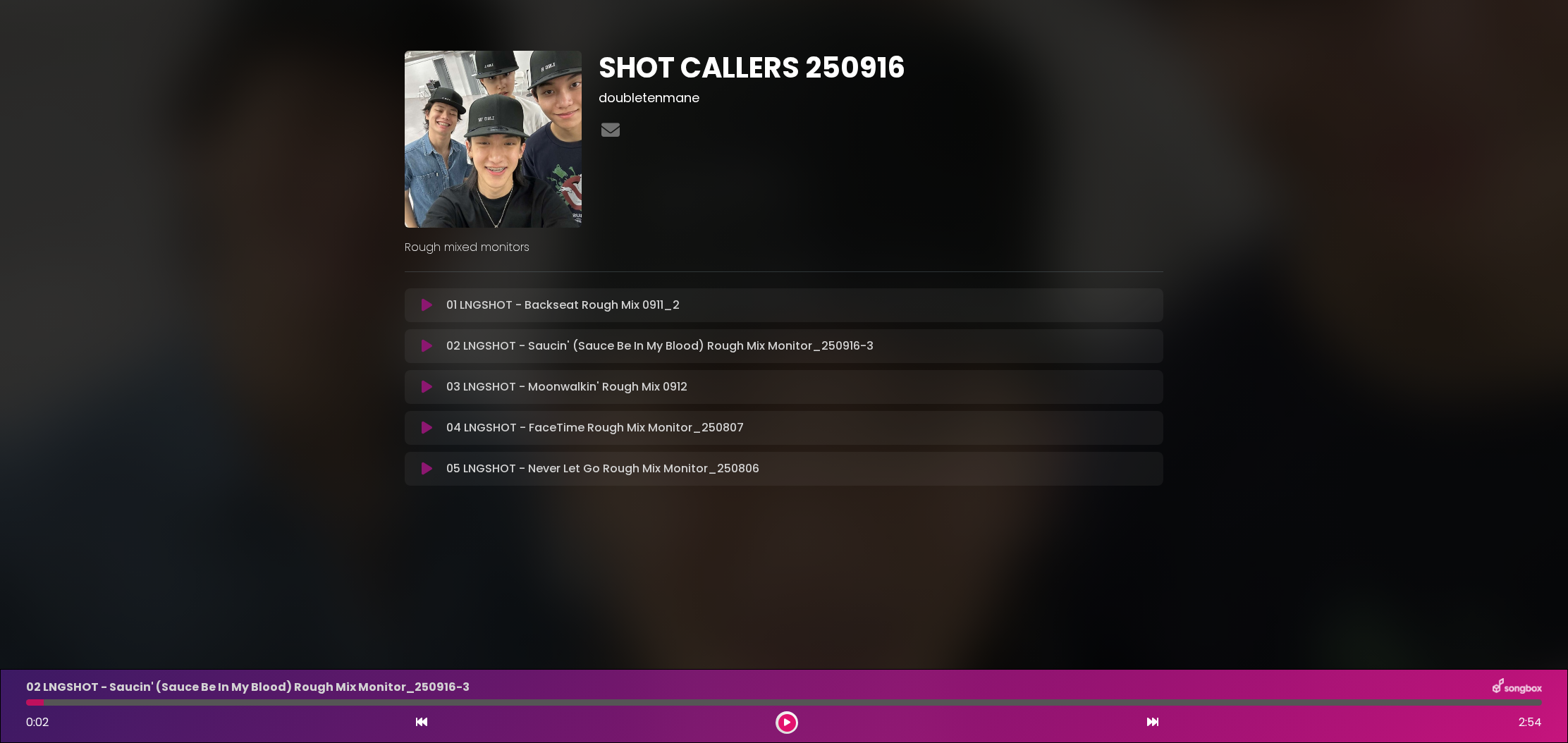
click at [1442, 702] on div at bounding box center [783, 702] width 1516 height 6
click at [1439, 704] on div at bounding box center [783, 702] width 1516 height 6
click at [1346, 701] on div at bounding box center [783, 702] width 1516 height 6
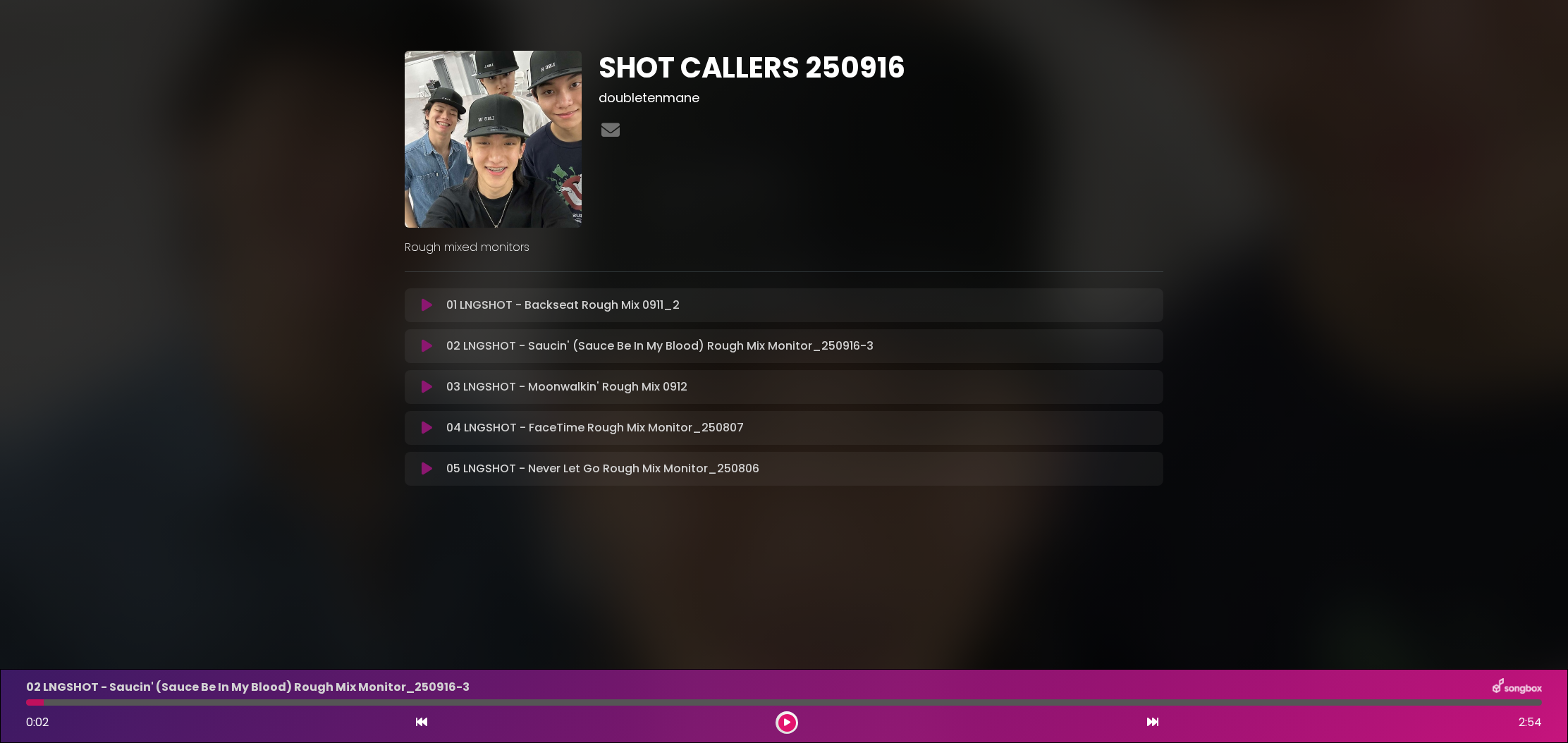
click at [1346, 701] on div at bounding box center [783, 702] width 1516 height 6
click at [1371, 702] on div at bounding box center [783, 702] width 1516 height 6
click at [1377, 702] on div at bounding box center [783, 702] width 1516 height 6
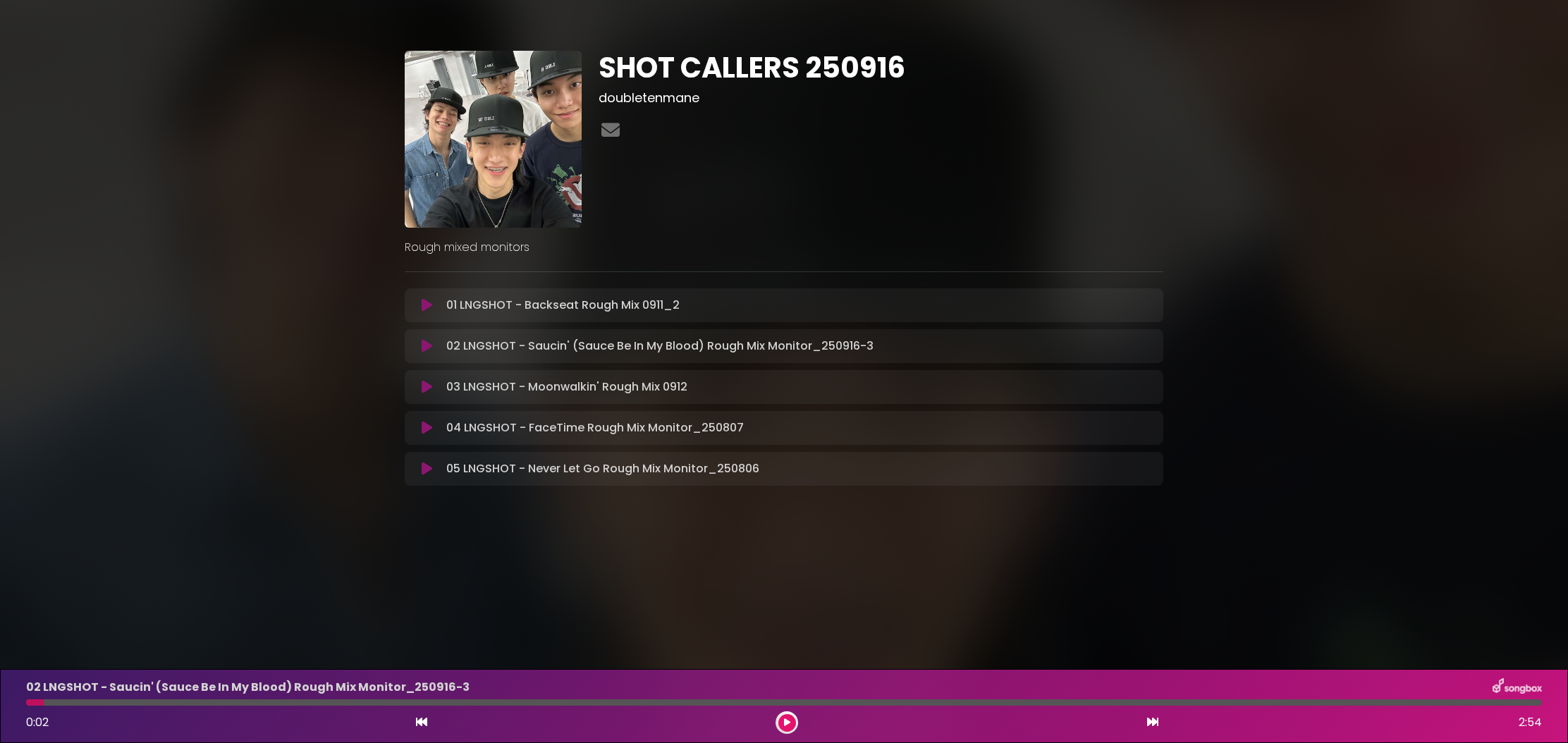
click at [1378, 702] on div at bounding box center [783, 702] width 1516 height 6
click at [1381, 702] on div at bounding box center [783, 702] width 1516 height 6
click at [418, 348] on button at bounding box center [427, 346] width 27 height 14
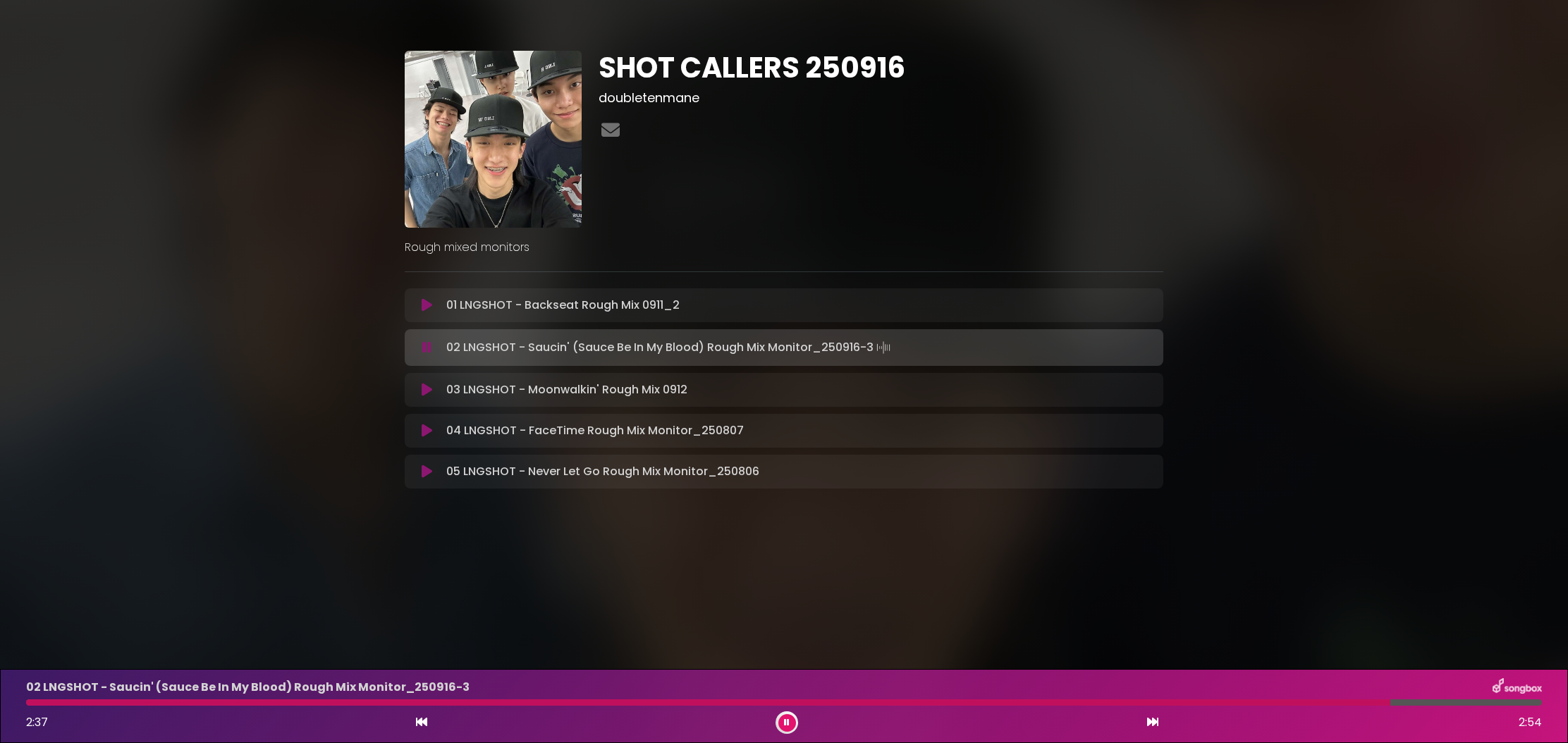
click at [427, 306] on icon at bounding box center [427, 305] width 11 height 14
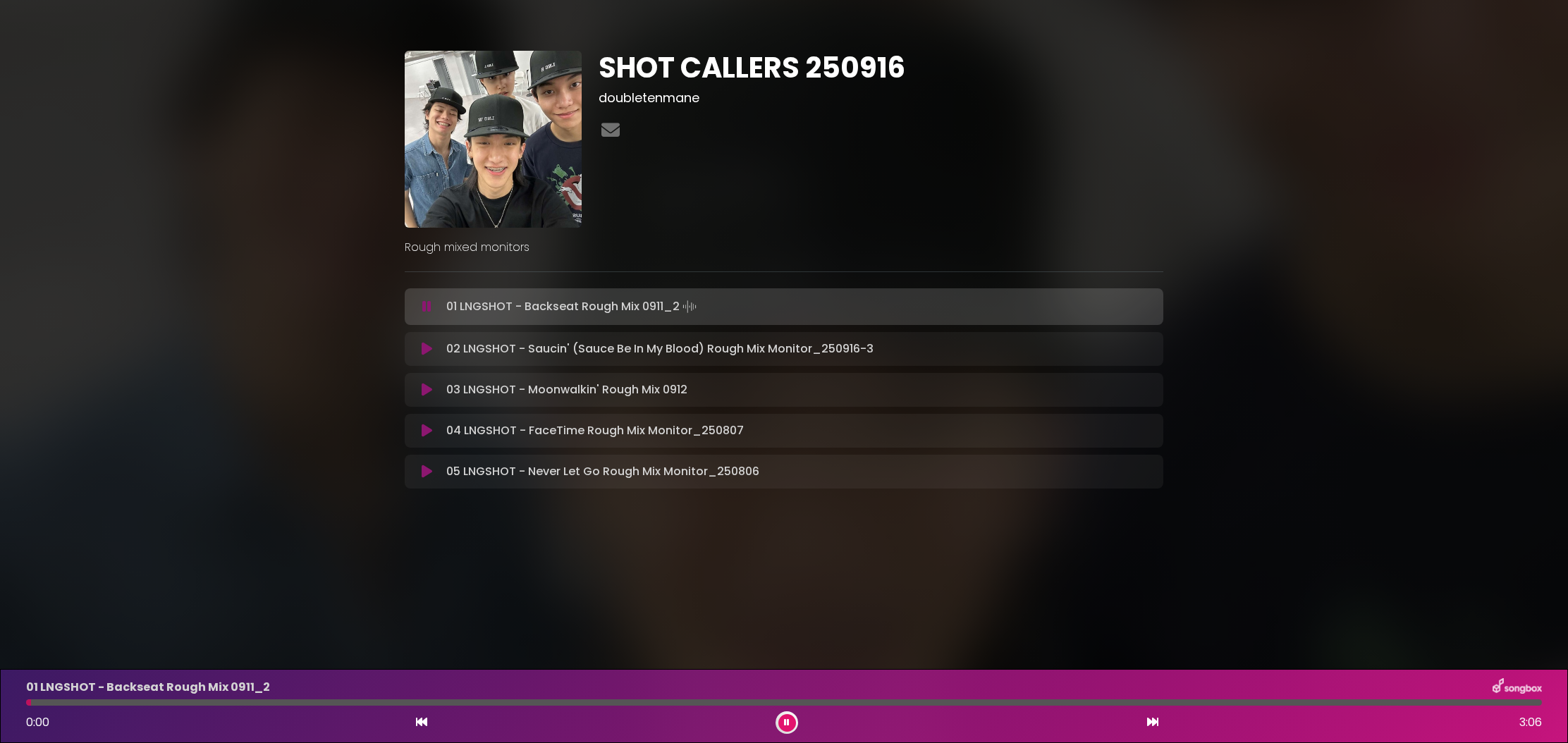
click at [792, 724] on button at bounding box center [787, 723] width 18 height 18
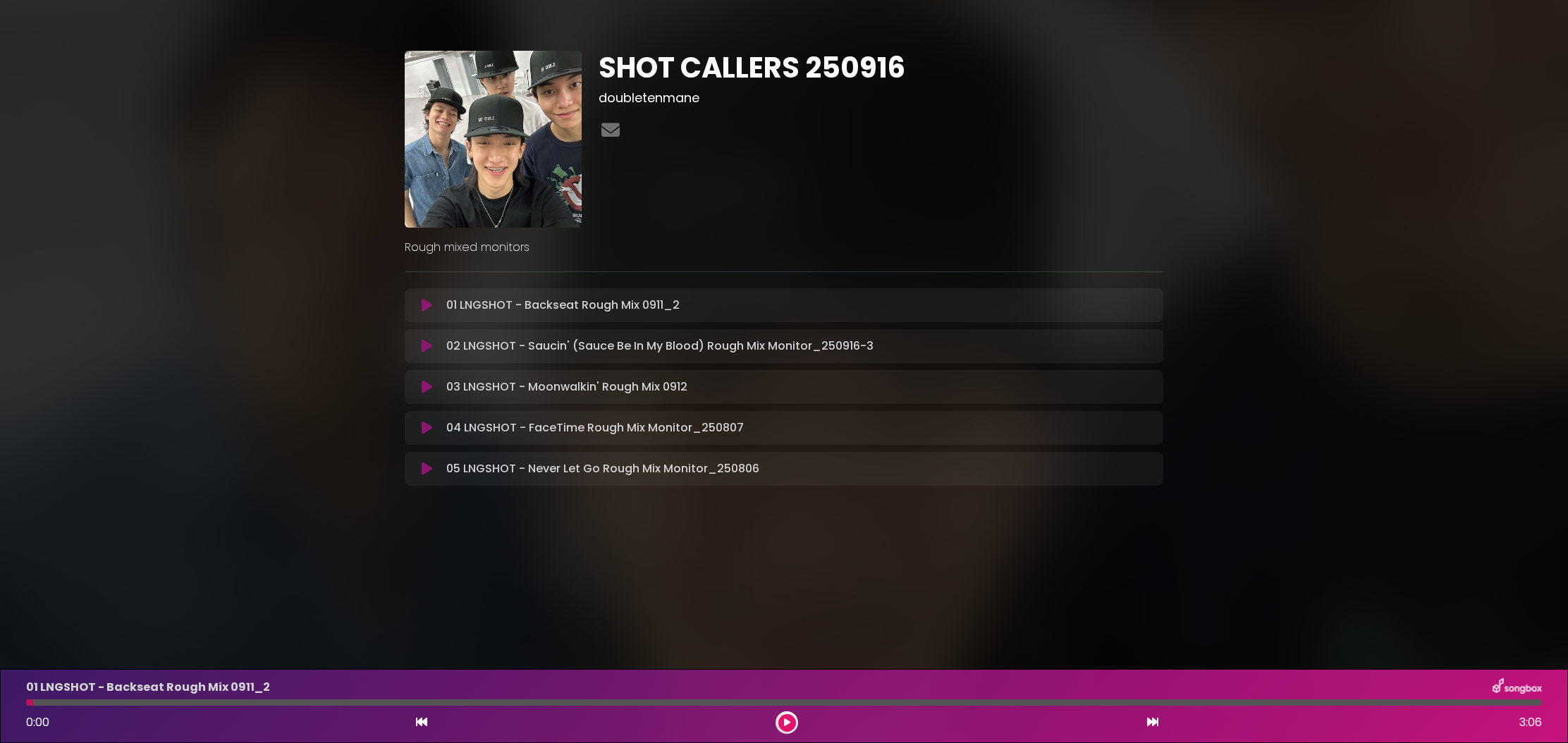
click at [793, 721] on button at bounding box center [787, 723] width 18 height 18
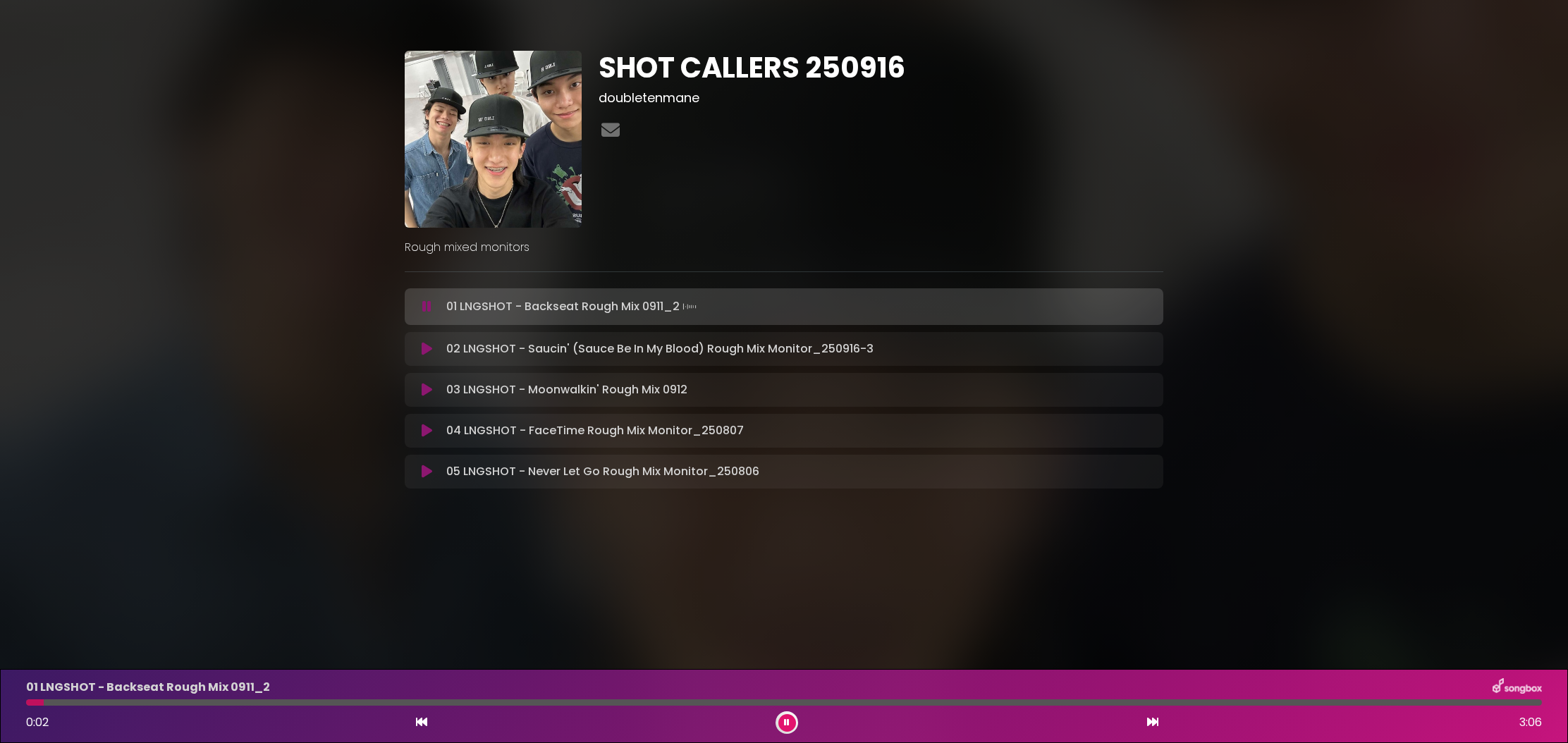
click at [1463, 699] on div at bounding box center [783, 702] width 1516 height 6
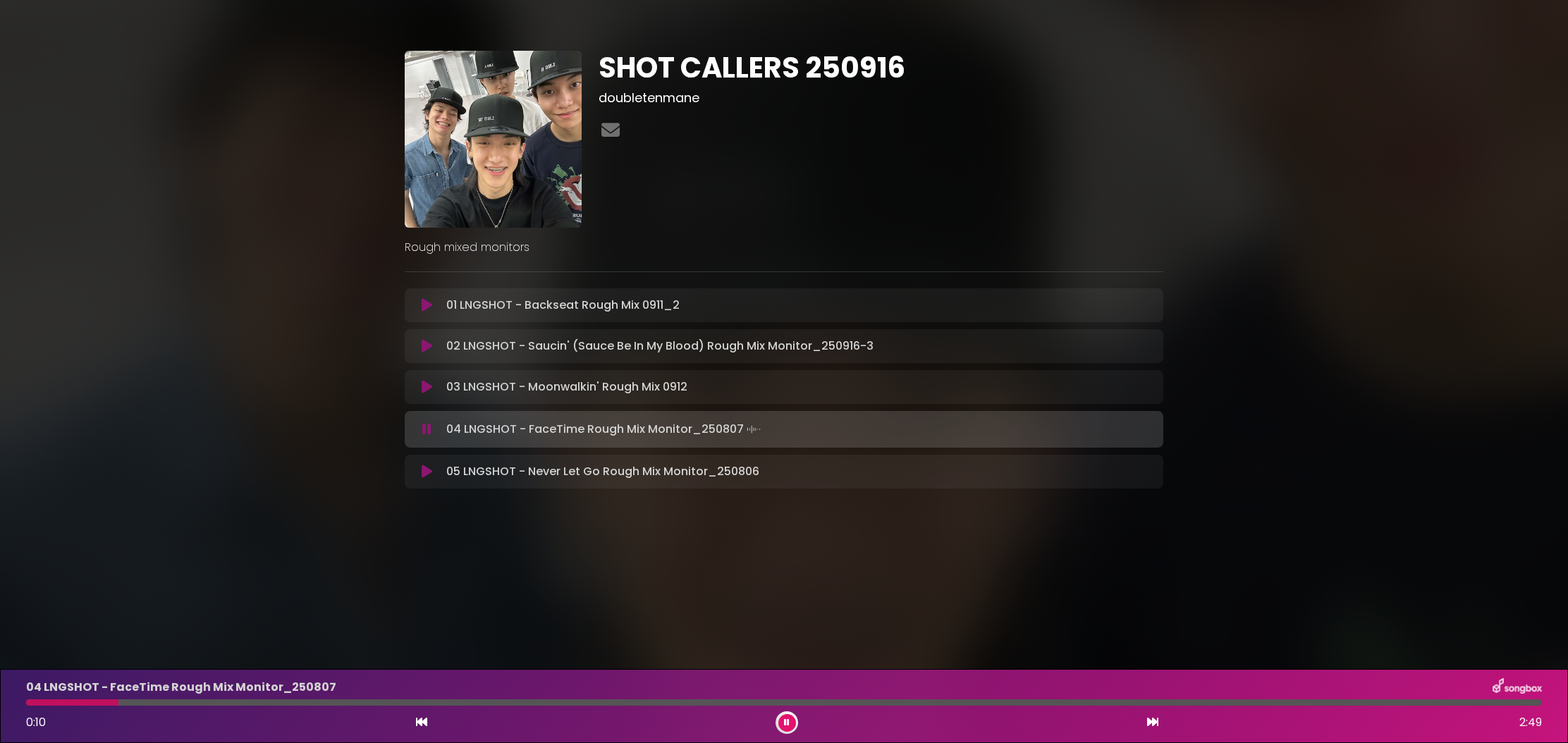
click at [800, 718] on div "0:10 2:49" at bounding box center [784, 722] width 1533 height 23
click at [788, 720] on icon at bounding box center [786, 722] width 5 height 9
